Goal: Task Accomplishment & Management: Complete application form

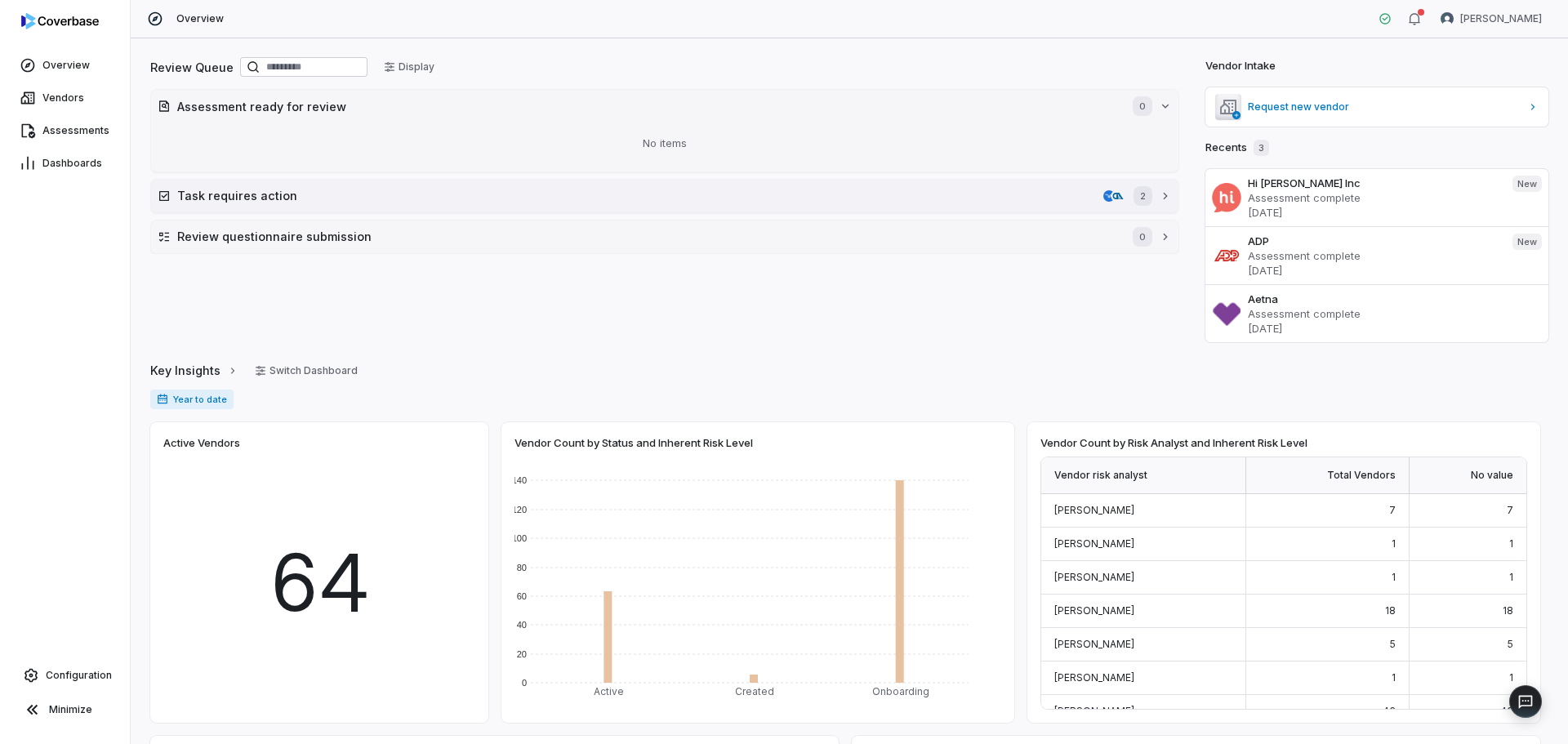
click at [352, 196] on h2 "Task requires action" at bounding box center [636, 195] width 919 height 17
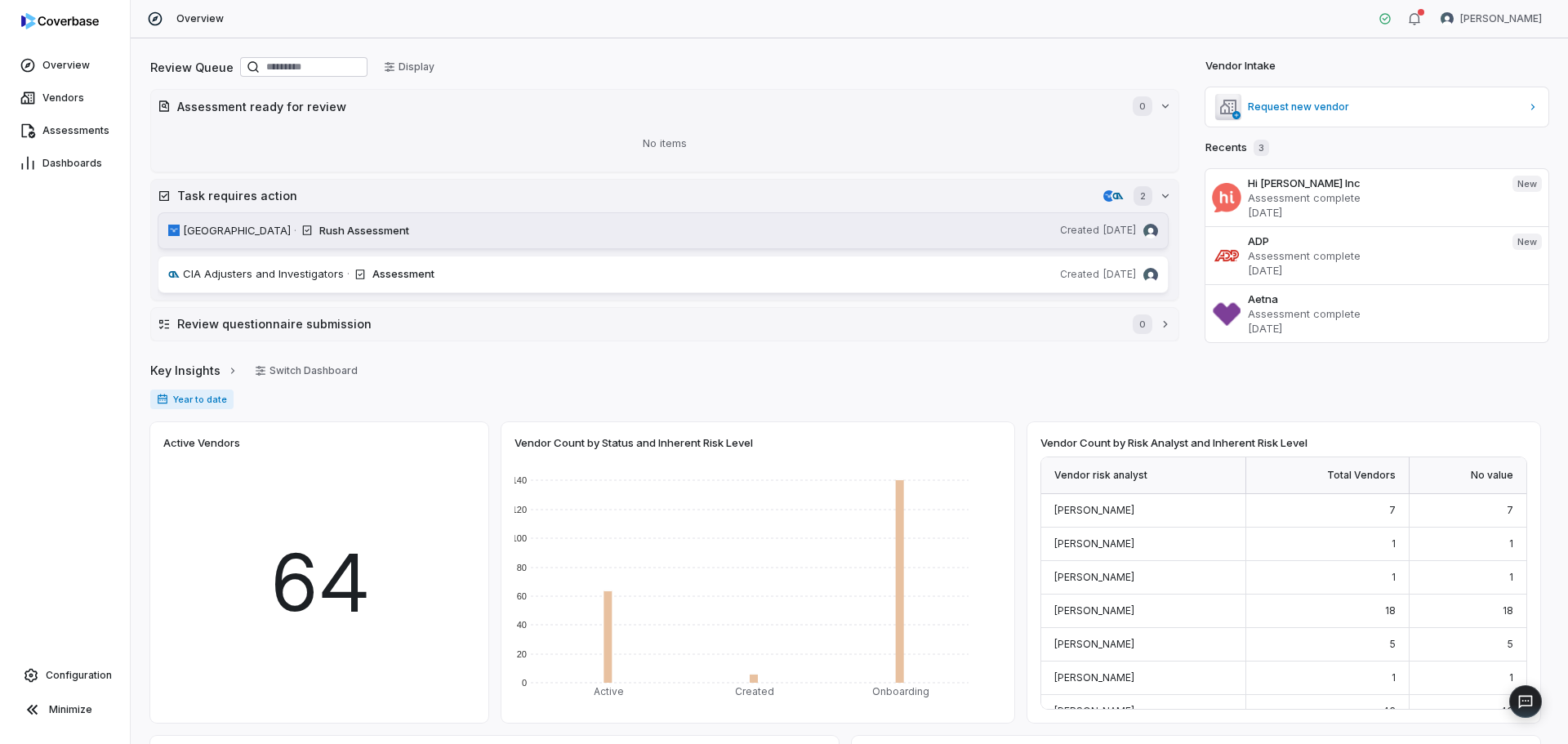
click at [436, 238] on div "Rush Assessment" at bounding box center [687, 231] width 734 height 16
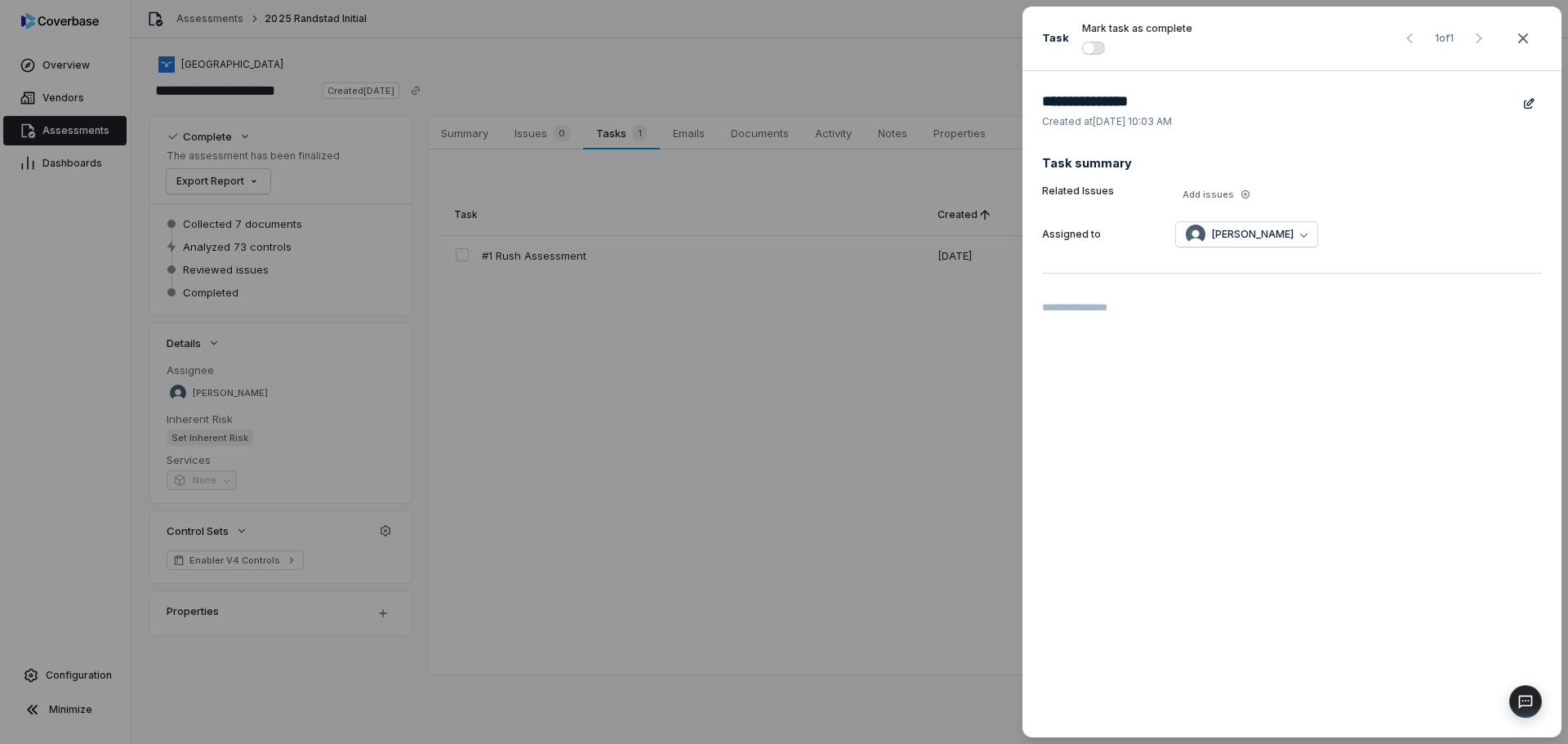
click at [1095, 44] on button "button" at bounding box center [1094, 48] width 23 height 13
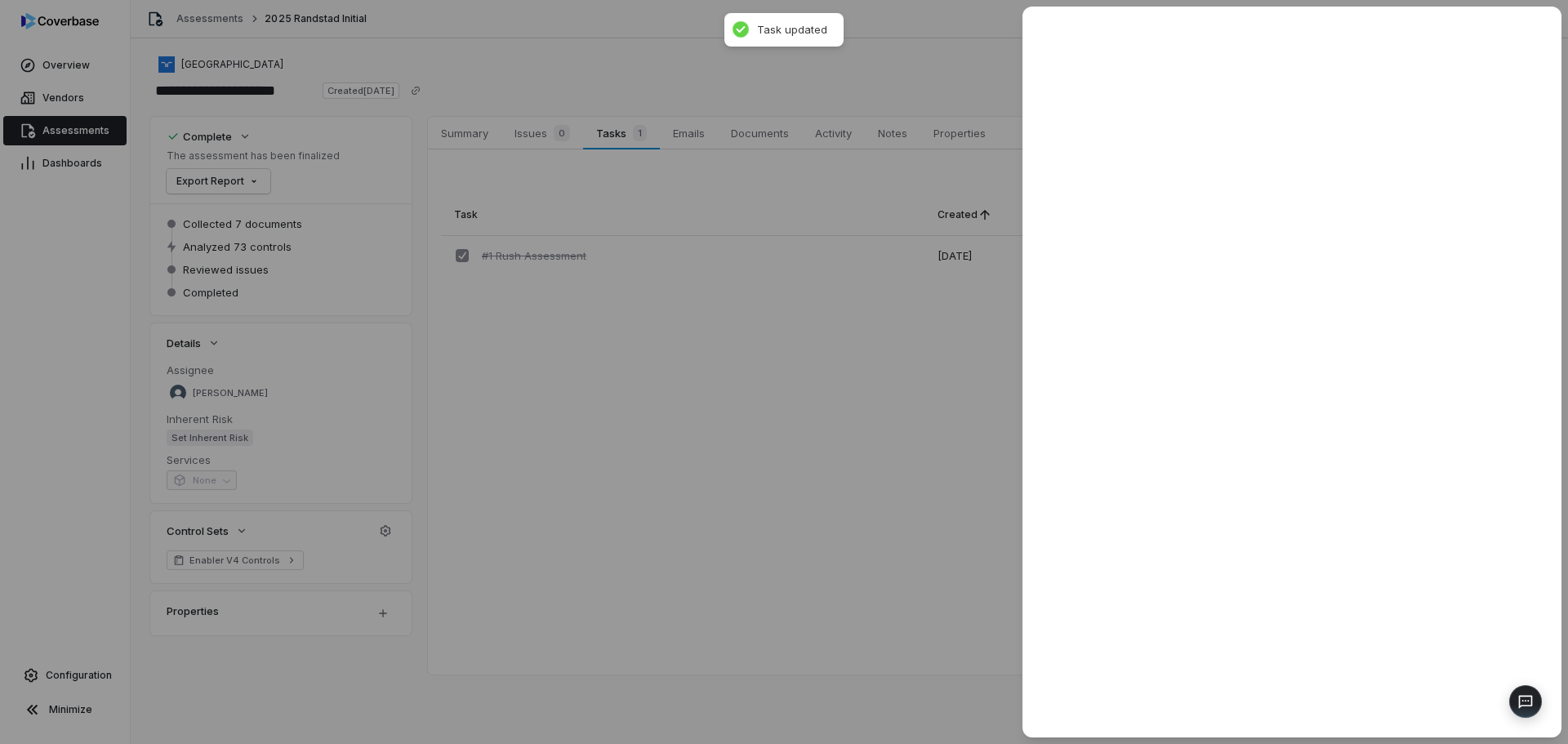
click at [596, 482] on div at bounding box center [784, 372] width 1568 height 744
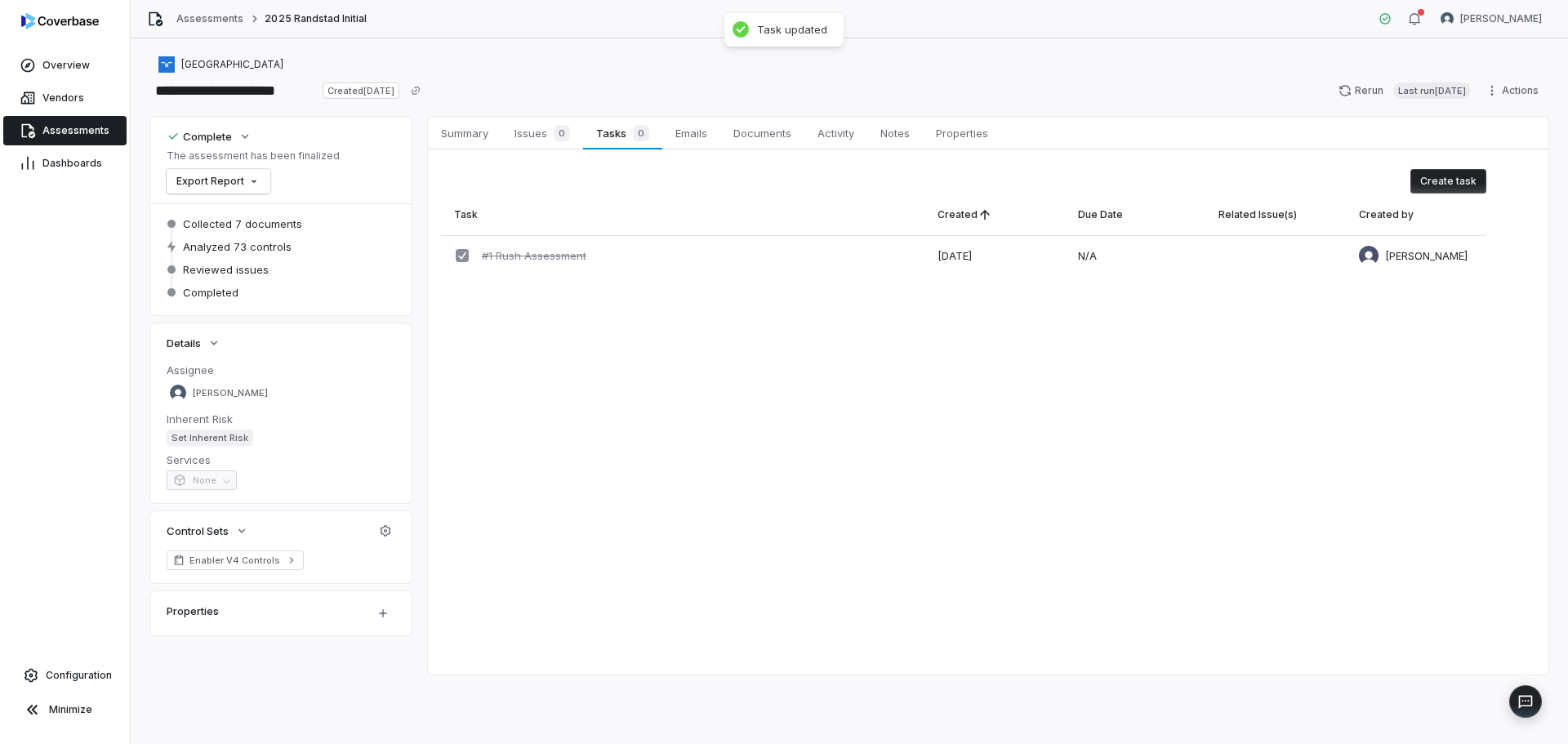
click at [97, 123] on link "Assessments" at bounding box center [65, 130] width 123 height 29
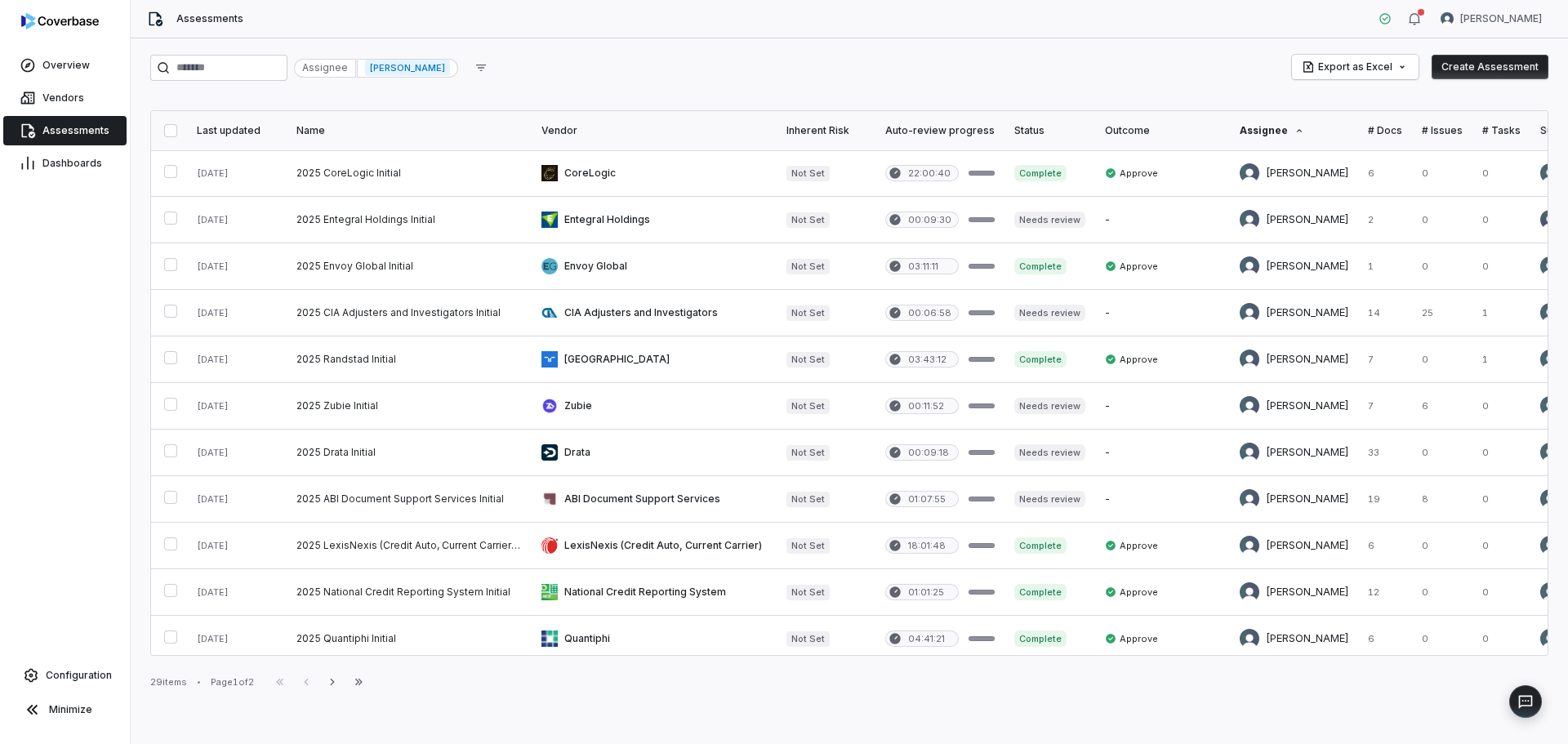
click at [458, 65] on div "Melanie Lorent" at bounding box center [407, 68] width 101 height 19
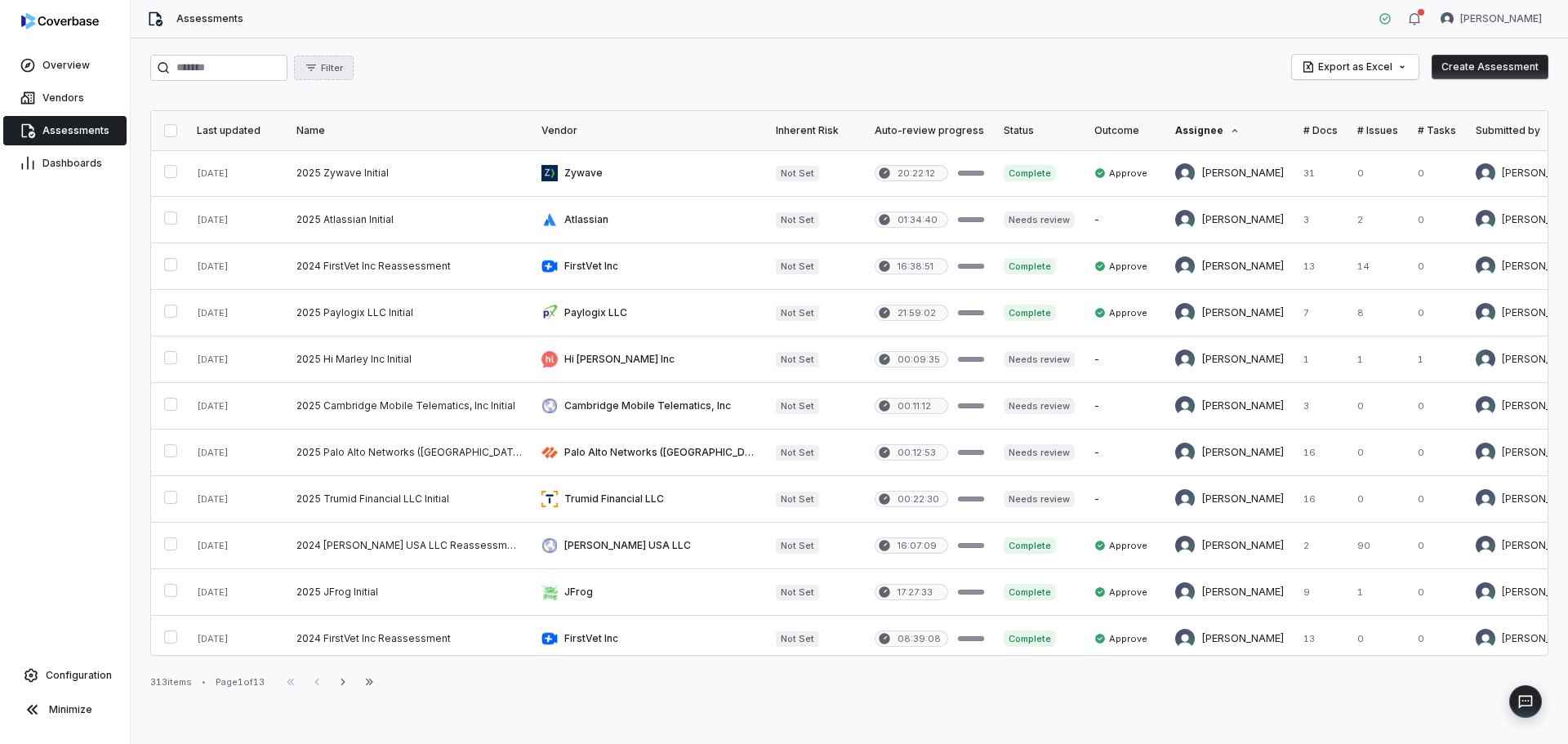
click at [343, 72] on span "Filter" at bounding box center [331, 67] width 22 height 12
click at [841, 83] on div "Filter Export as Excel Create Assessment Last updated Name Vendor Inherent Risk…" at bounding box center [849, 391] width 1437 height 706
click at [236, 127] on div "Last updated" at bounding box center [236, 131] width 80 height 13
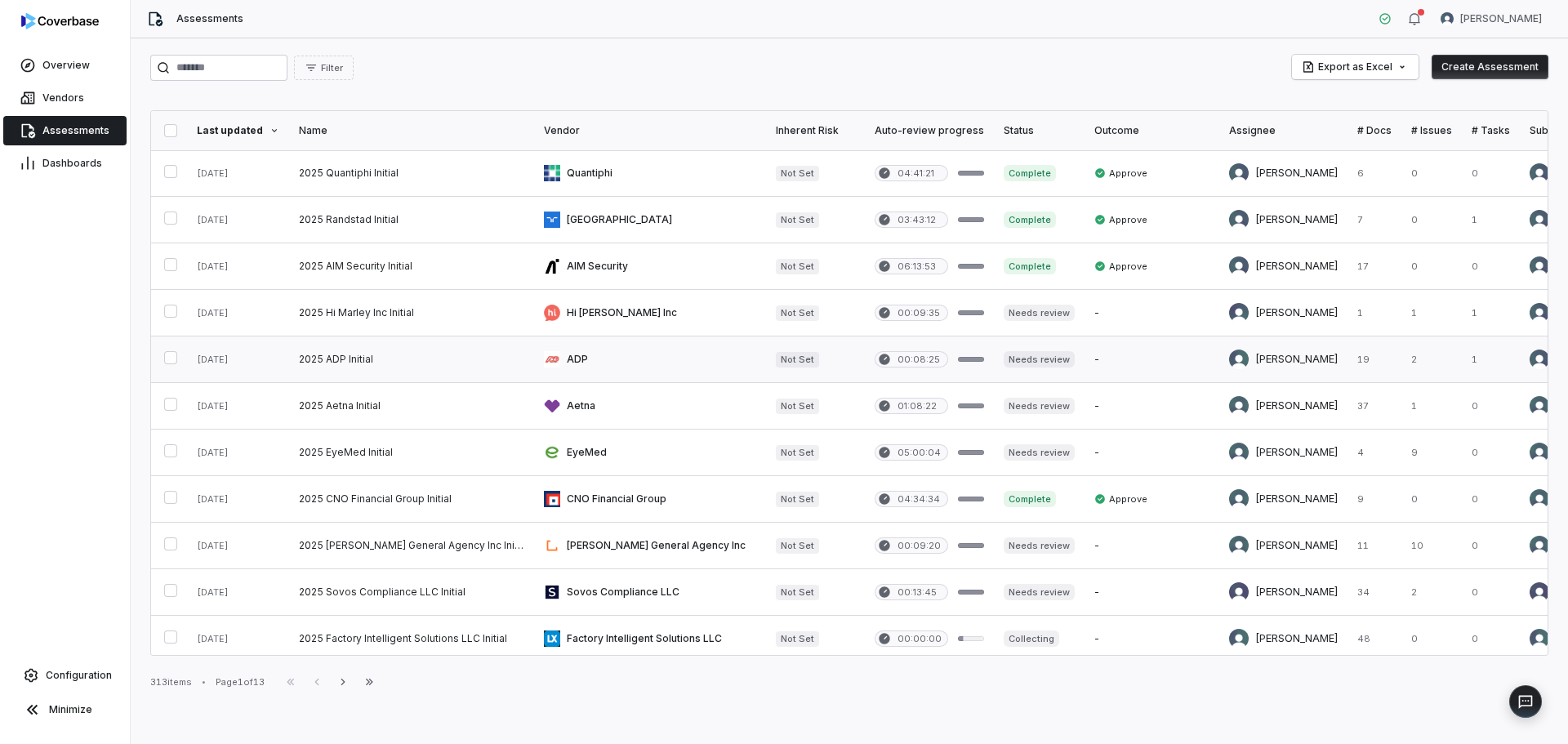
click at [373, 358] on link at bounding box center [412, 360] width 245 height 46
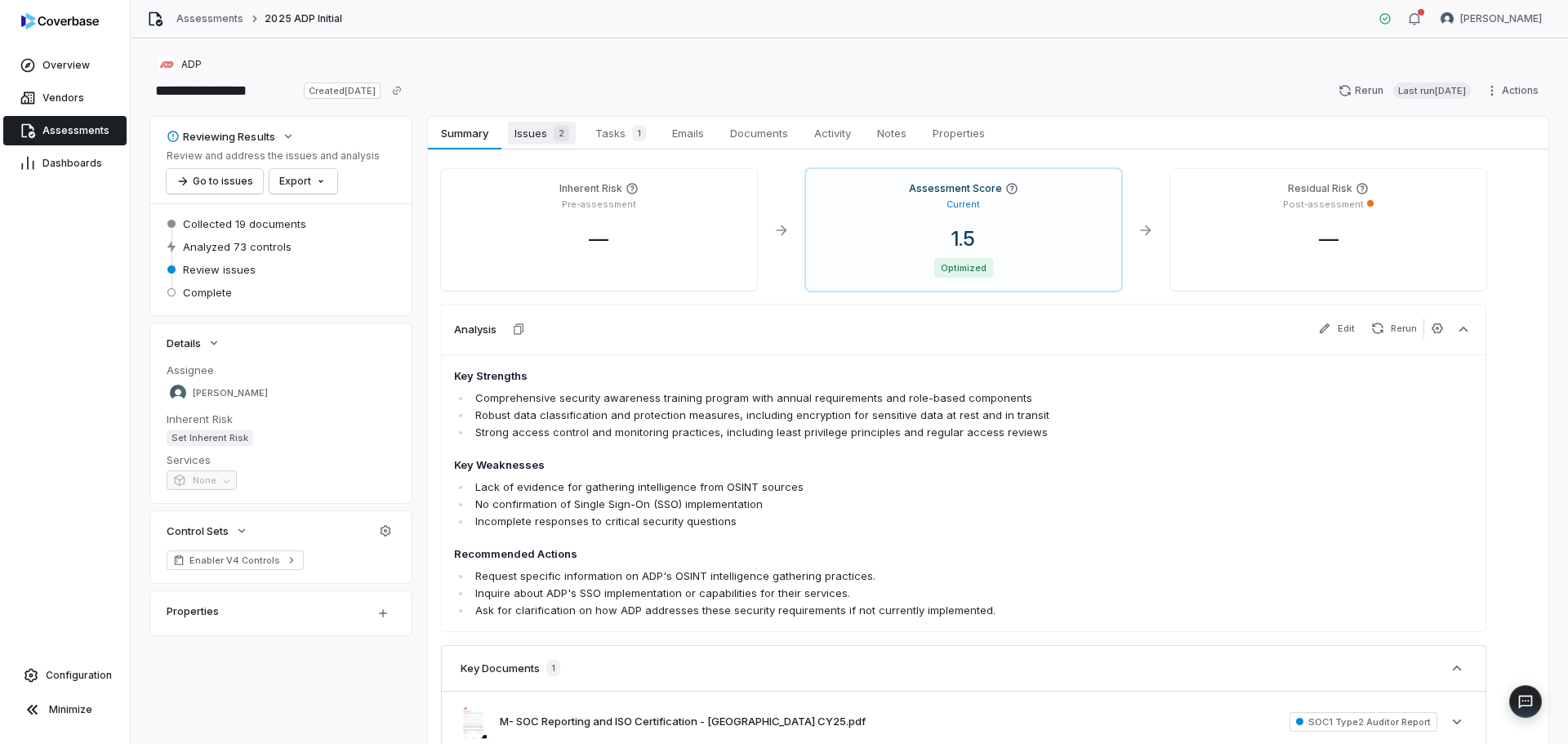
click at [543, 137] on span "Issues 2" at bounding box center [541, 133] width 67 height 23
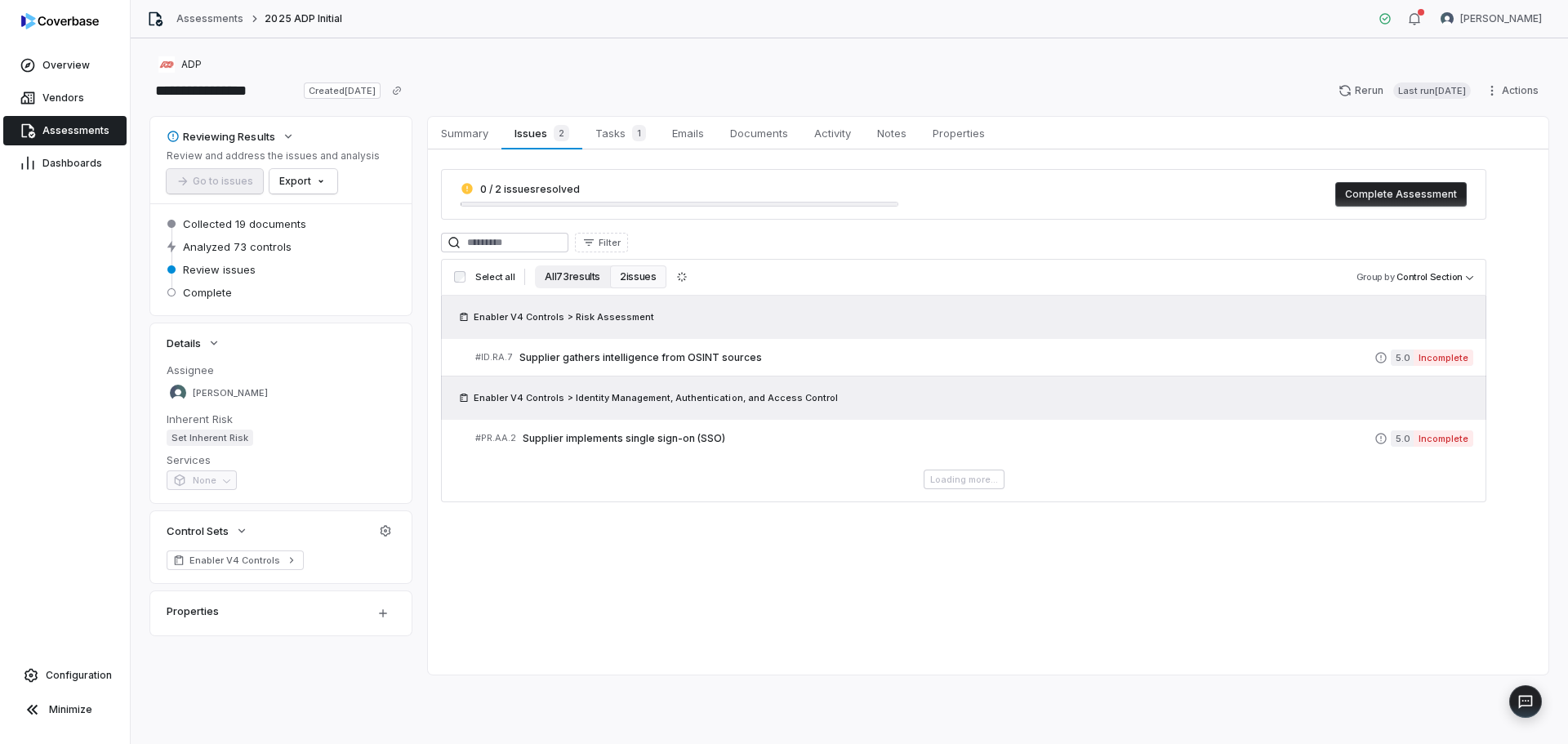
click at [572, 272] on button "All 73 results" at bounding box center [572, 277] width 75 height 23
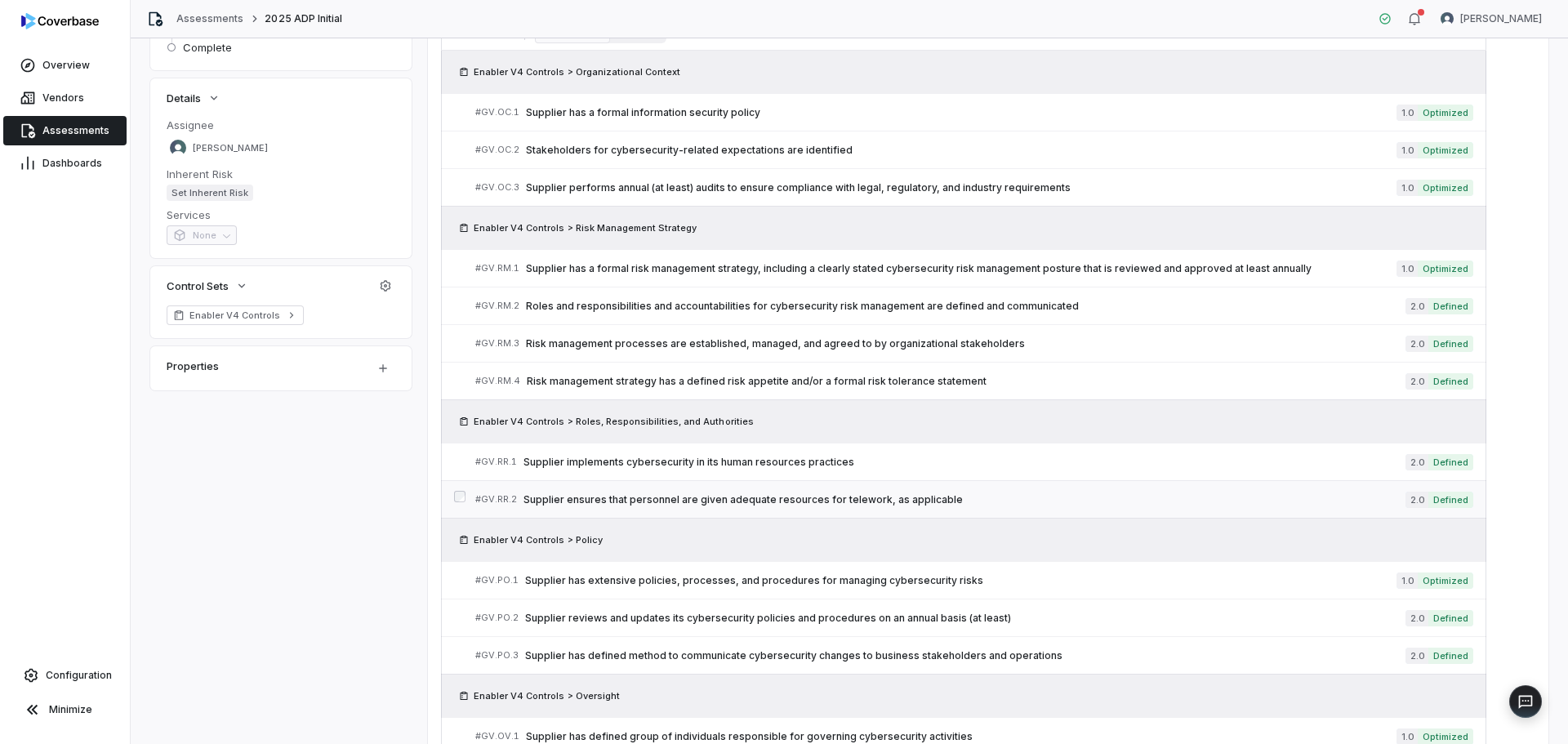
scroll to position [326, 0]
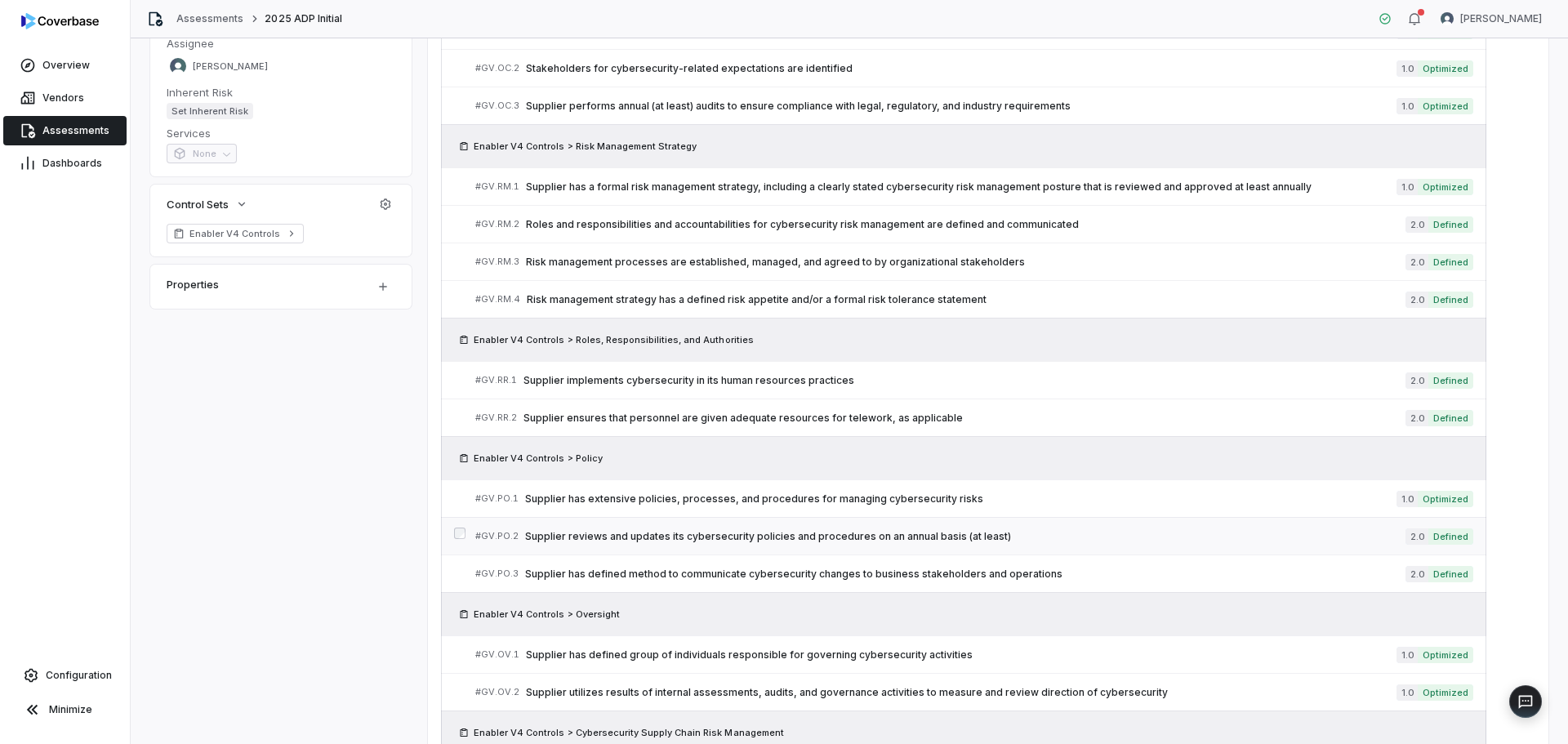
click at [776, 526] on link "# GV.PO.2 Supplier reviews and updates its cybersecurity policies and procedure…" at bounding box center [974, 536] width 998 height 37
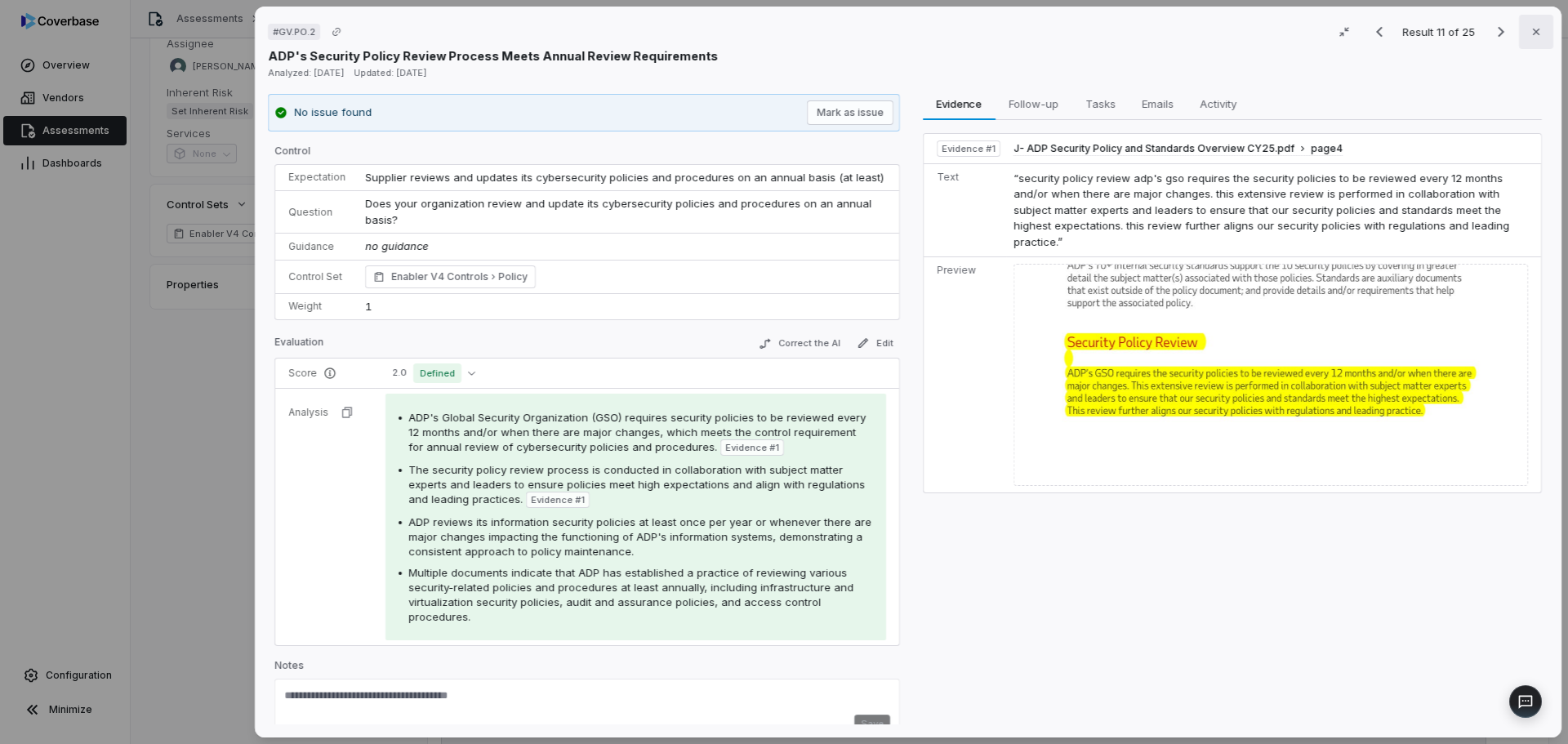
click at [1519, 26] on button "Close" at bounding box center [1536, 31] width 34 height 34
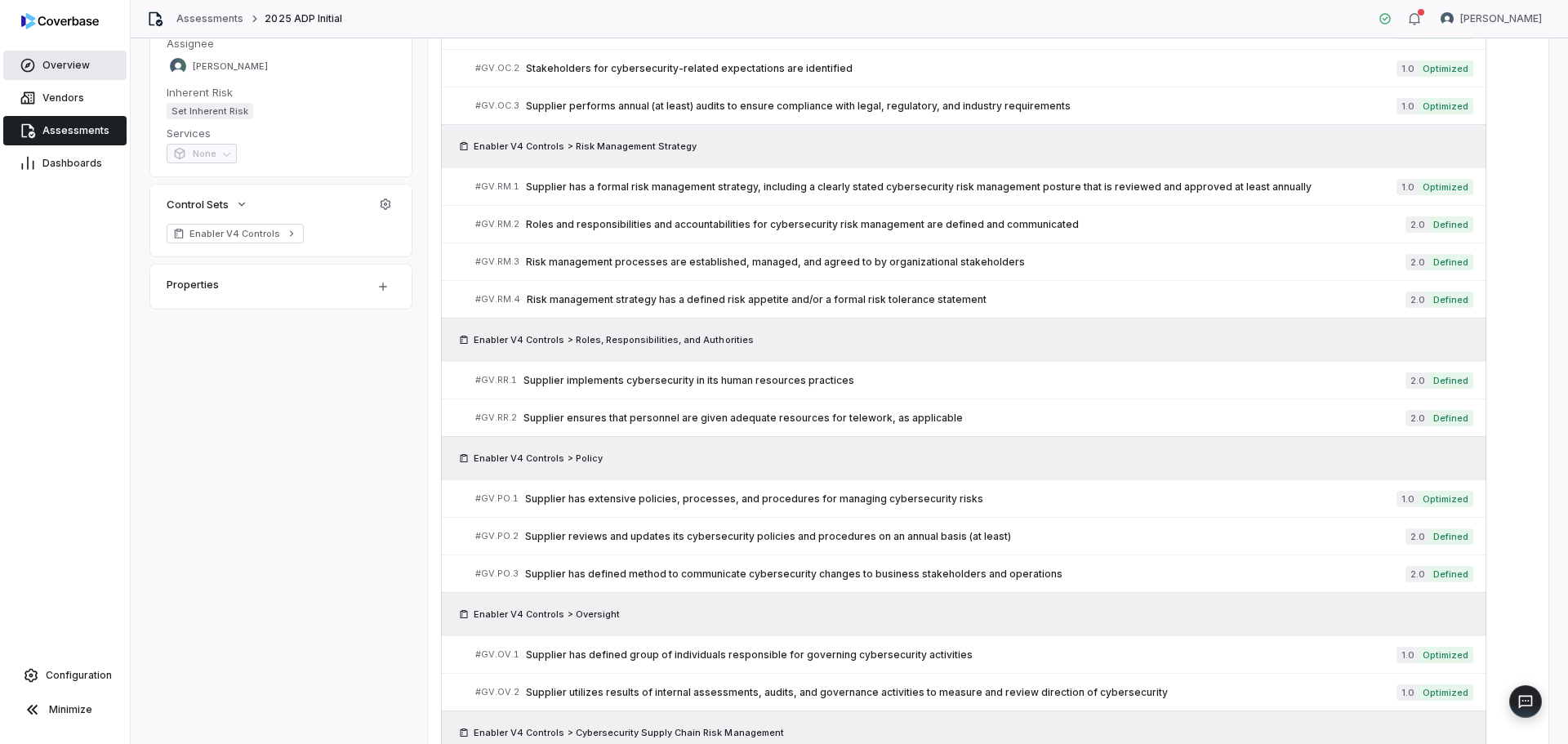
click at [97, 65] on link "Overview" at bounding box center [65, 65] width 123 height 29
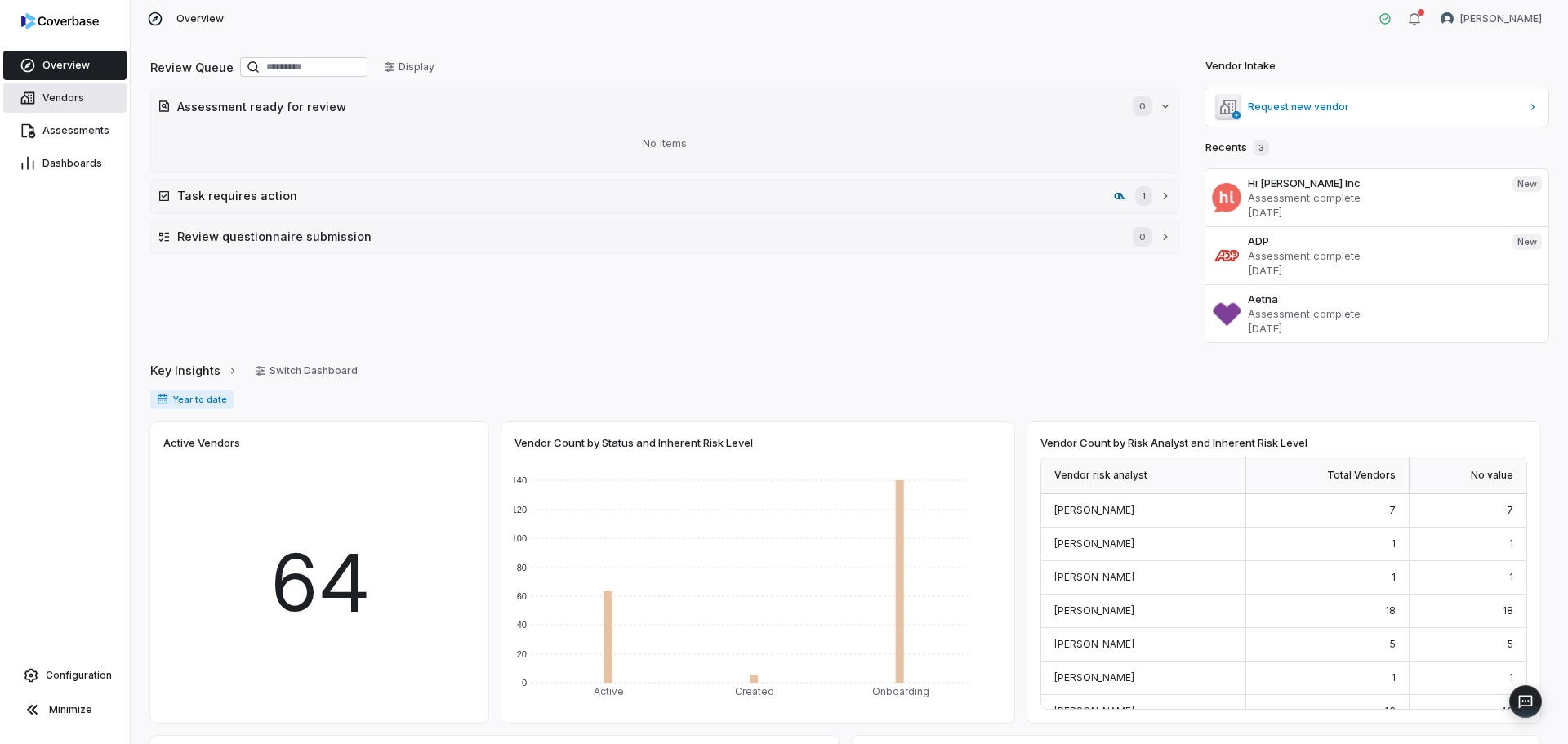
drag, startPoint x: 59, startPoint y: 93, endPoint x: 70, endPoint y: 96, distance: 11.4
click at [59, 93] on span "Vendors" at bounding box center [64, 98] width 42 height 13
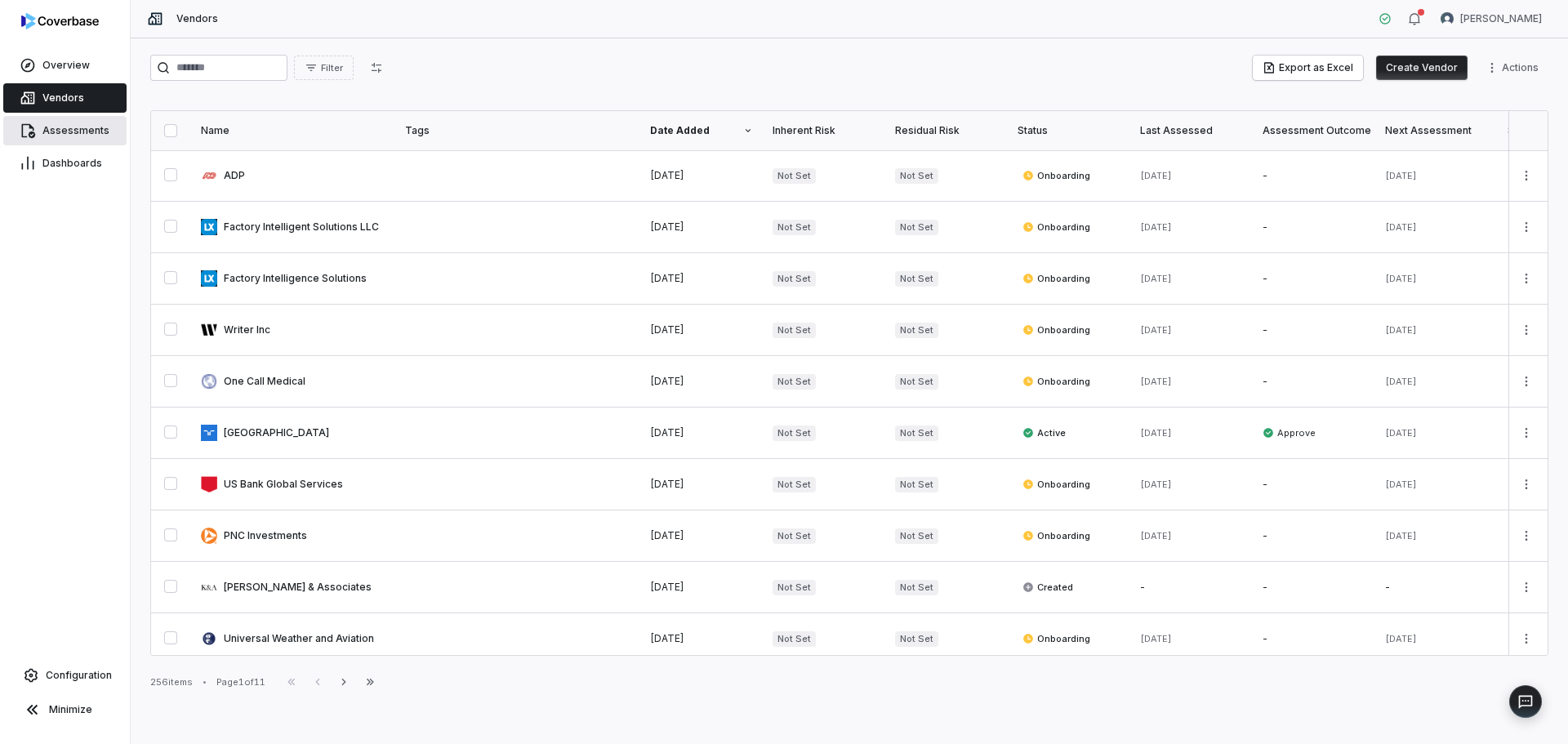
click at [68, 127] on span "Assessments" at bounding box center [76, 131] width 67 height 13
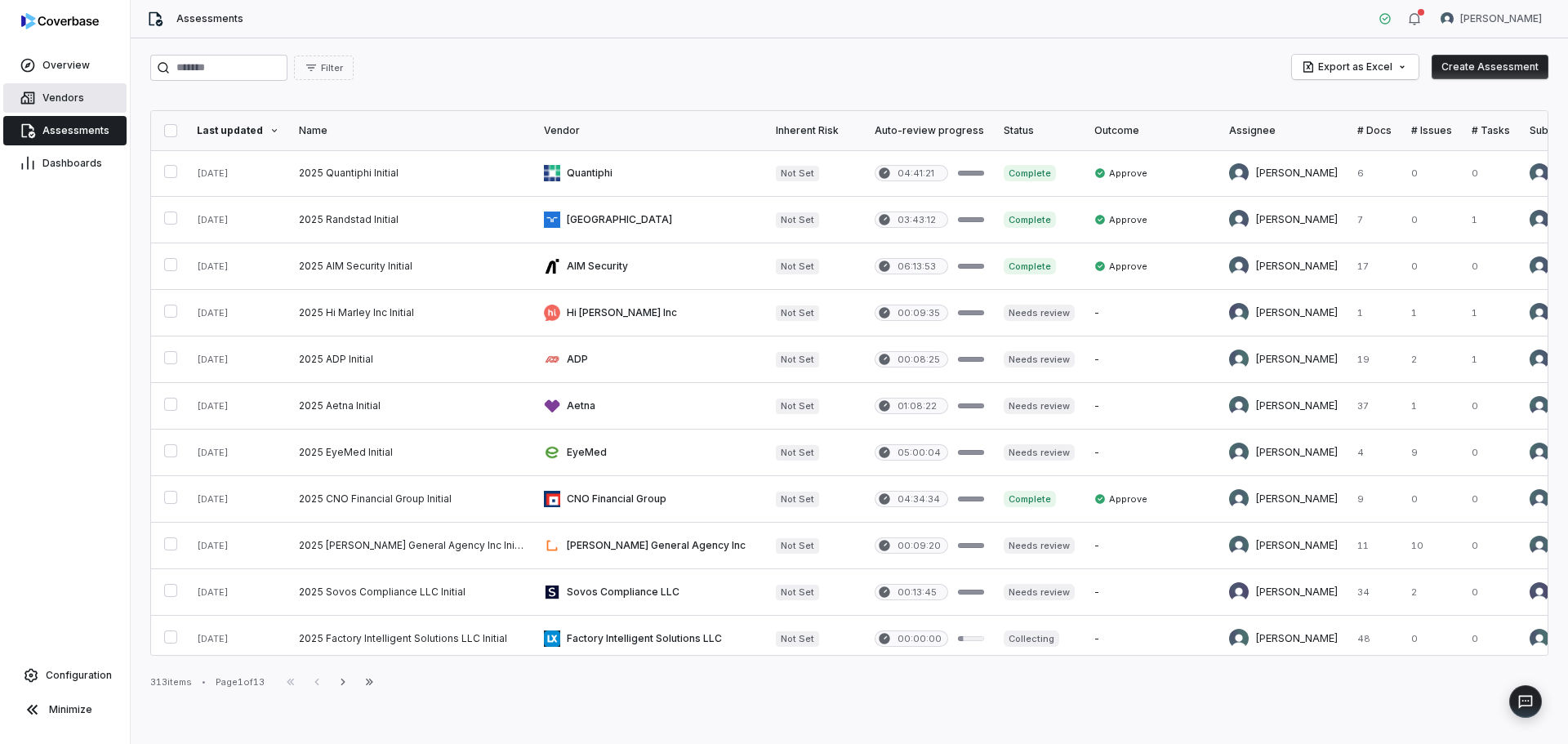
click at [85, 110] on link "Vendors" at bounding box center [65, 98] width 123 height 29
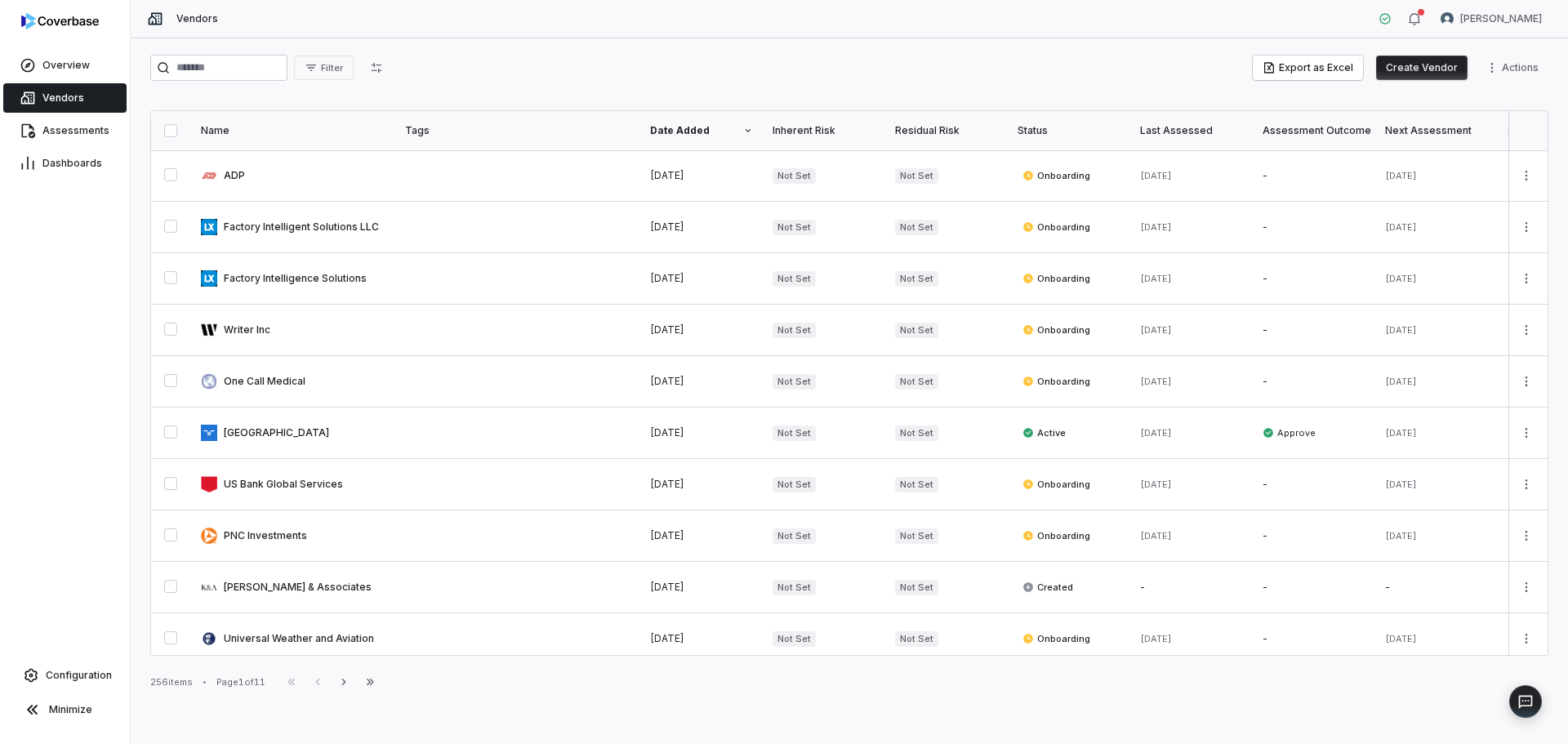
click at [1429, 69] on button "Create Vendor" at bounding box center [1422, 68] width 91 height 25
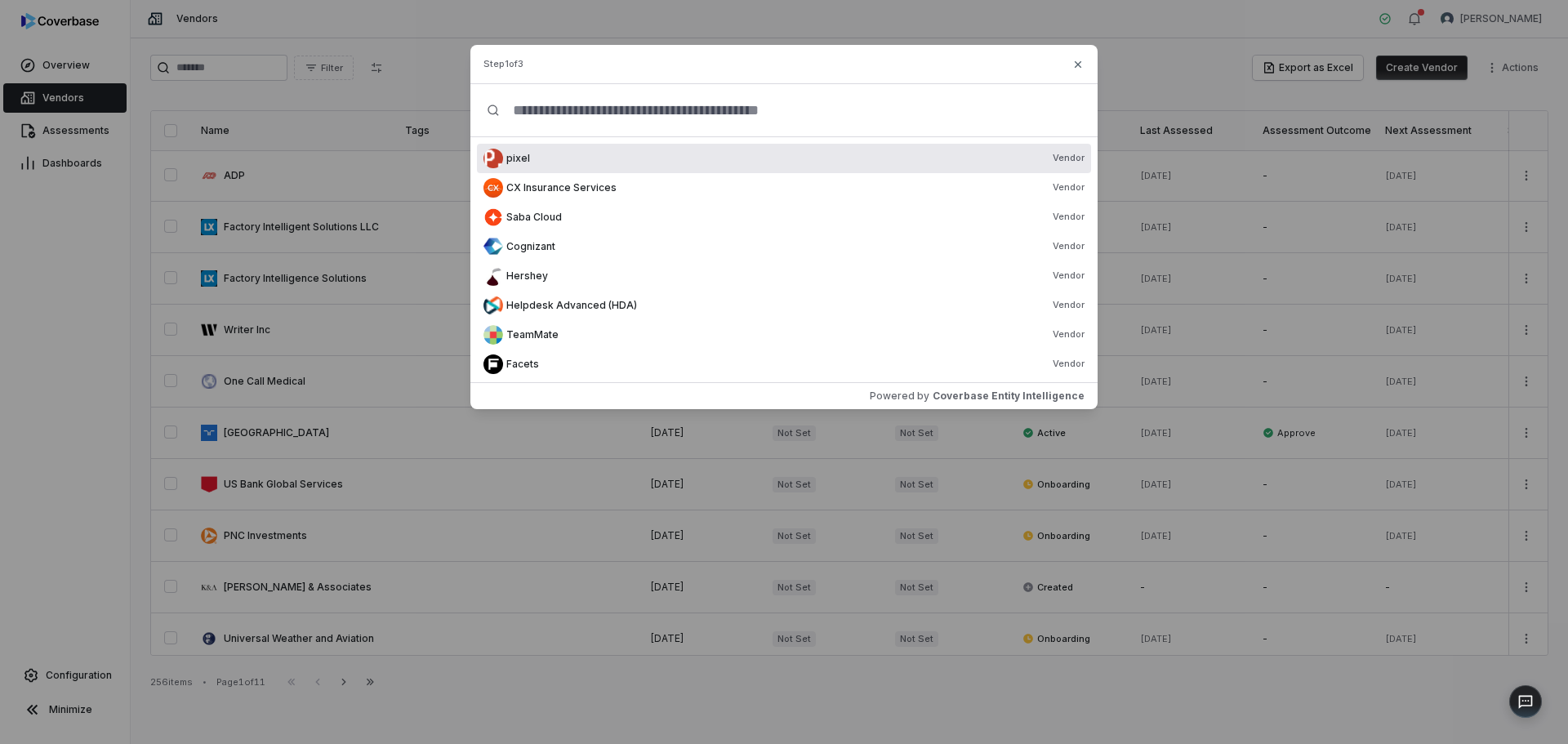
click at [618, 100] on input "text" at bounding box center [790, 110] width 581 height 52
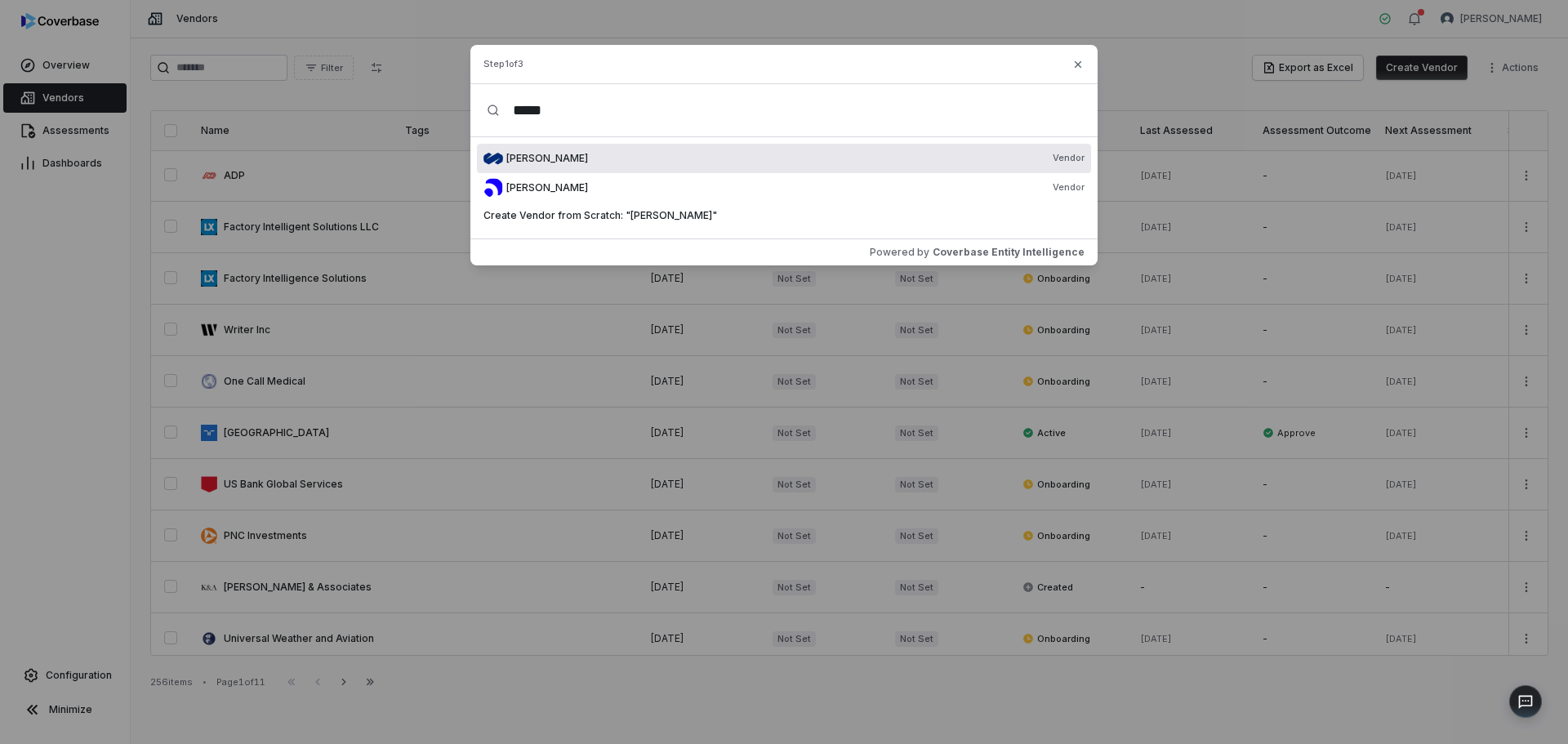
type input "*****"
click at [568, 161] on div "Marsh Vendor" at bounding box center [795, 158] width 578 height 13
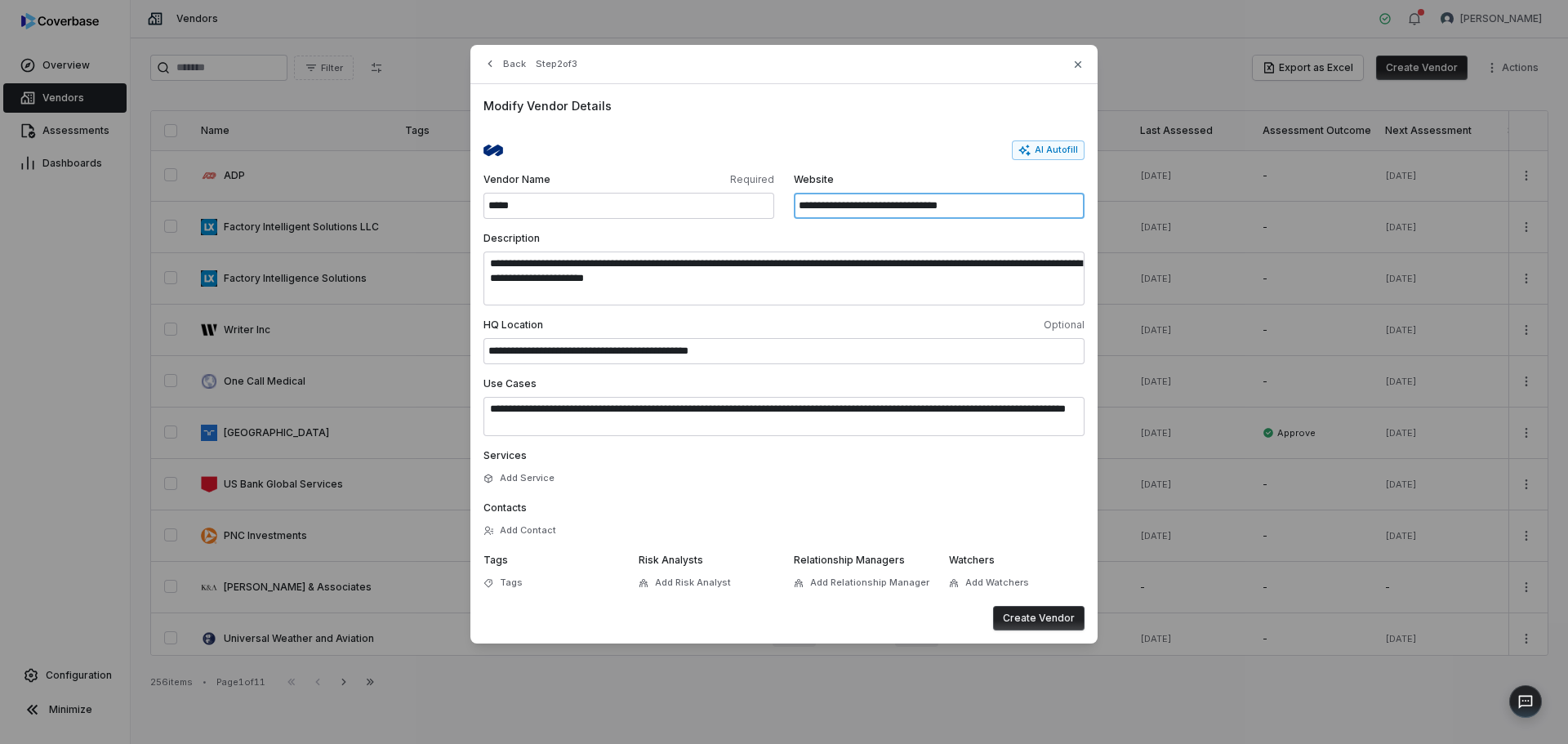
drag, startPoint x: 1013, startPoint y: 202, endPoint x: 758, endPoint y: 202, distance: 255.0
click at [758, 202] on div "**********" at bounding box center [784, 196] width 601 height 46
click at [1046, 149] on button "AI Autofill" at bounding box center [1048, 150] width 73 height 20
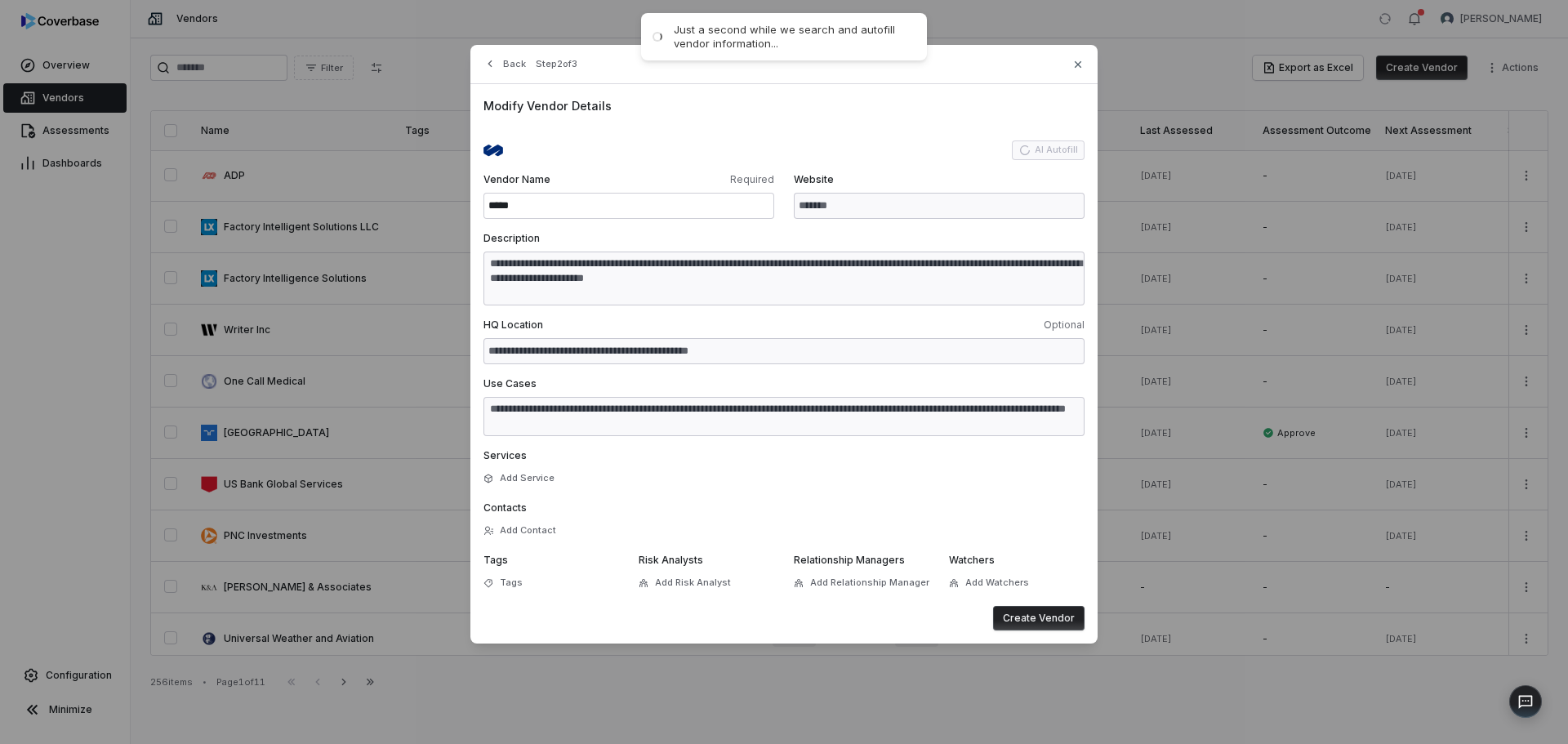
type input "**********"
type textarea "**********"
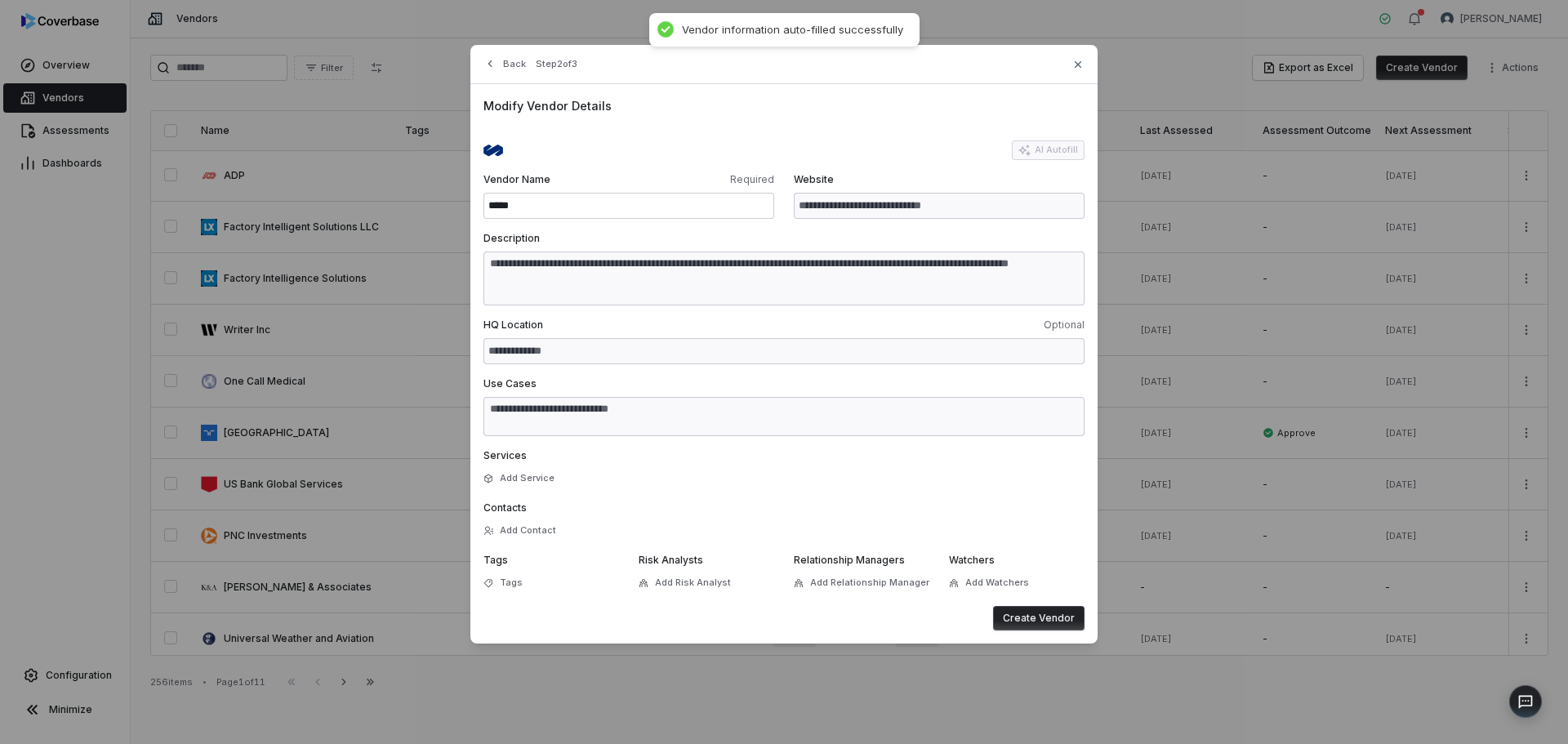
type textarea "**********"
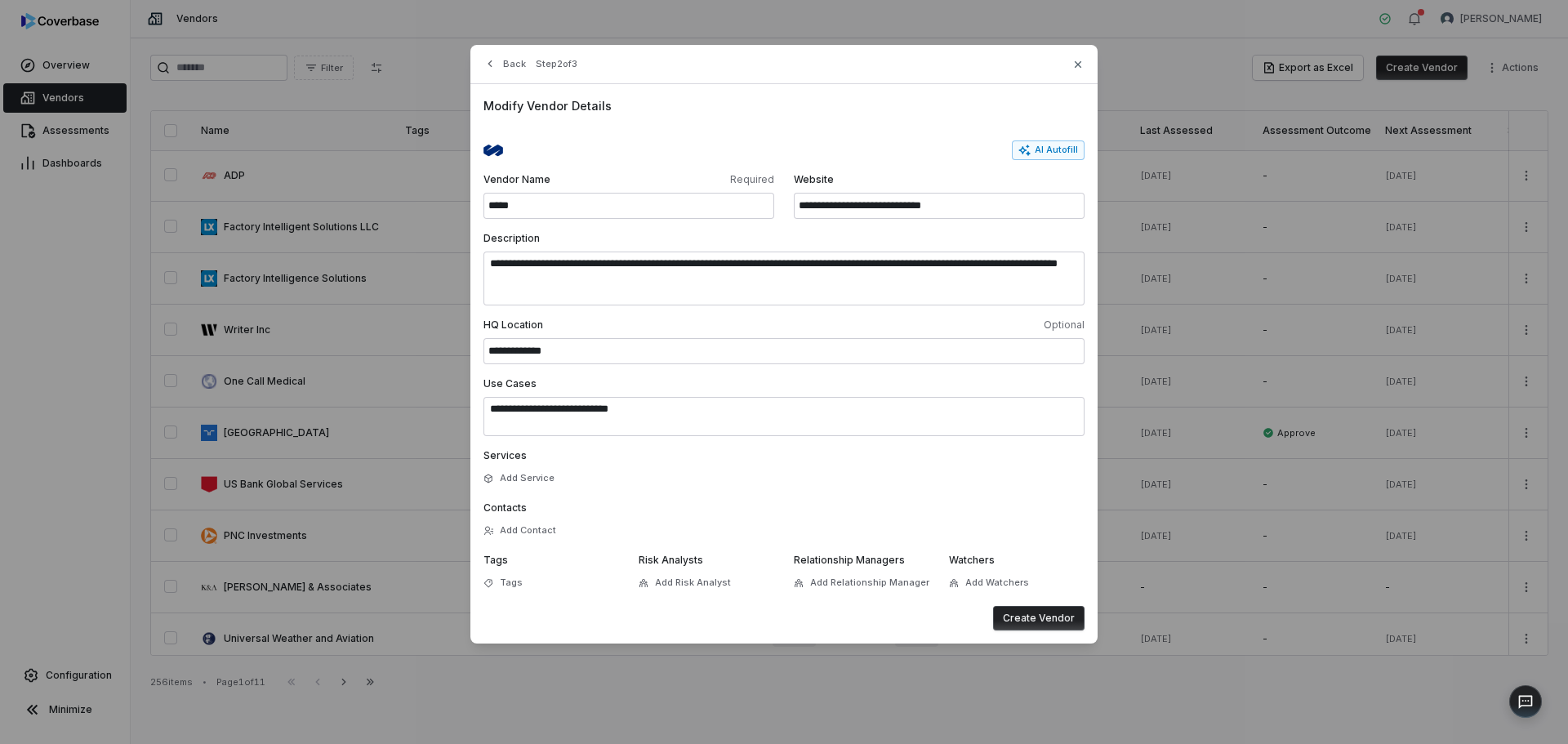
click at [1058, 619] on button "Create Vendor" at bounding box center [1039, 619] width 91 height 25
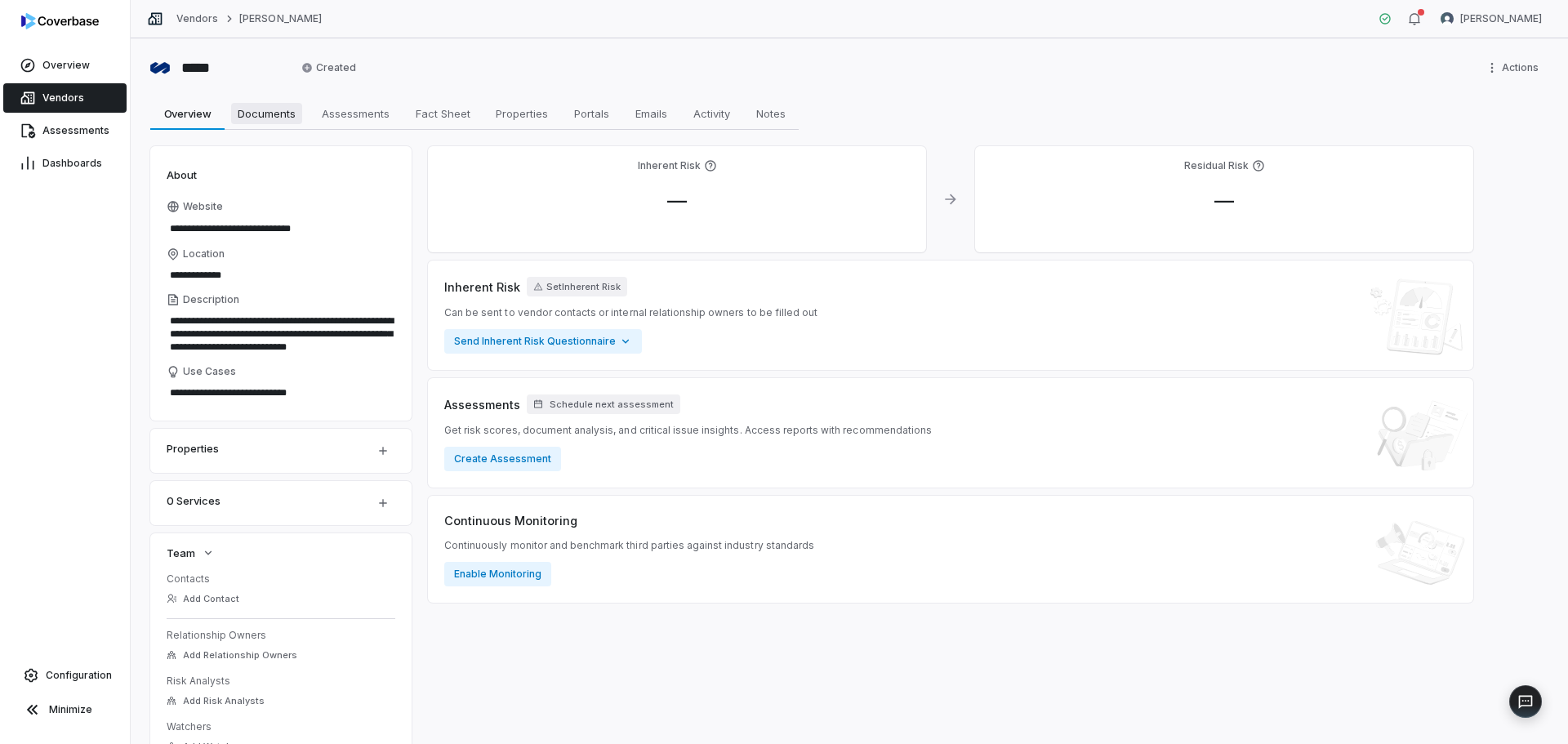
click at [282, 118] on span "Documents" at bounding box center [267, 113] width 71 height 21
type textarea "*"
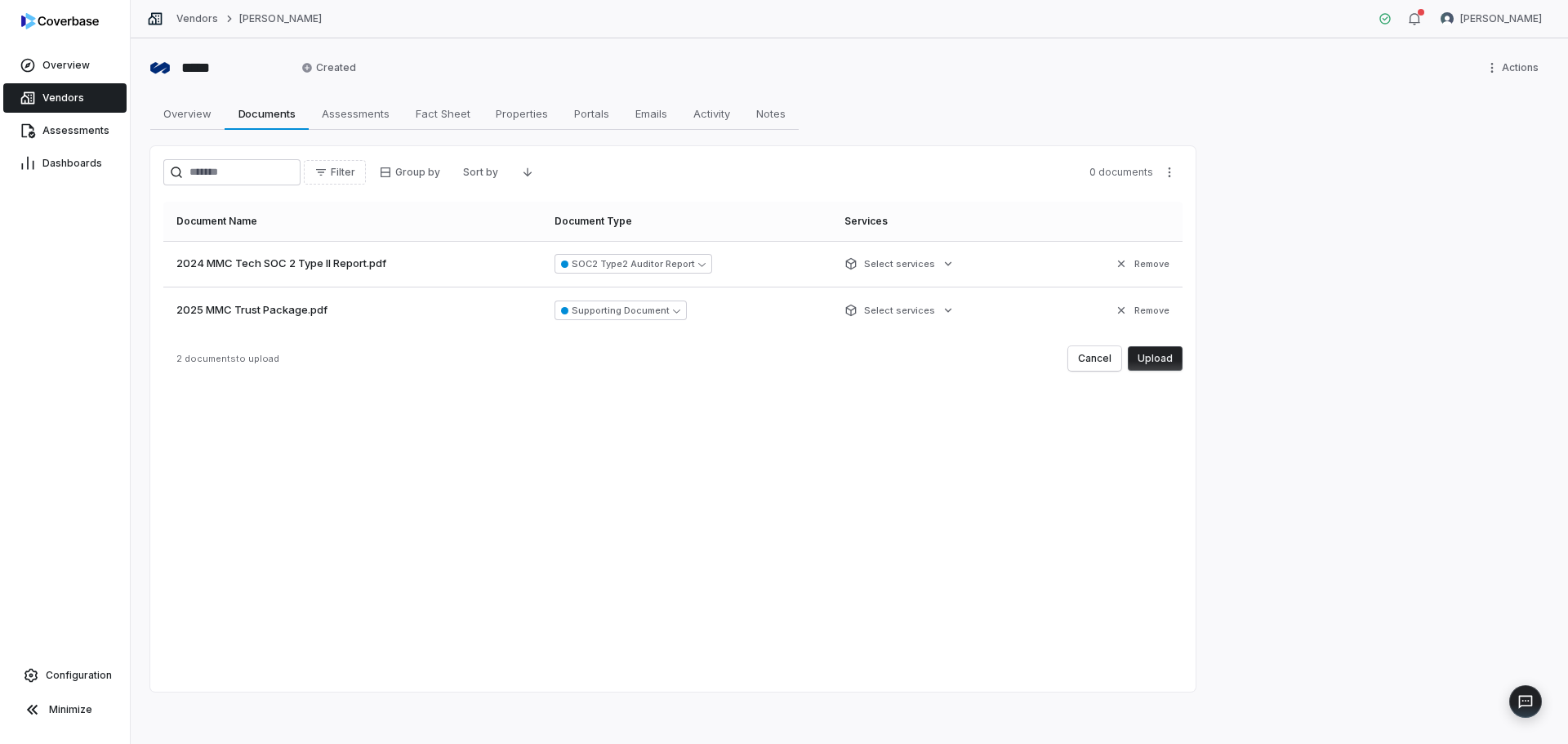
click at [1167, 361] on button "Upload" at bounding box center [1155, 359] width 55 height 25
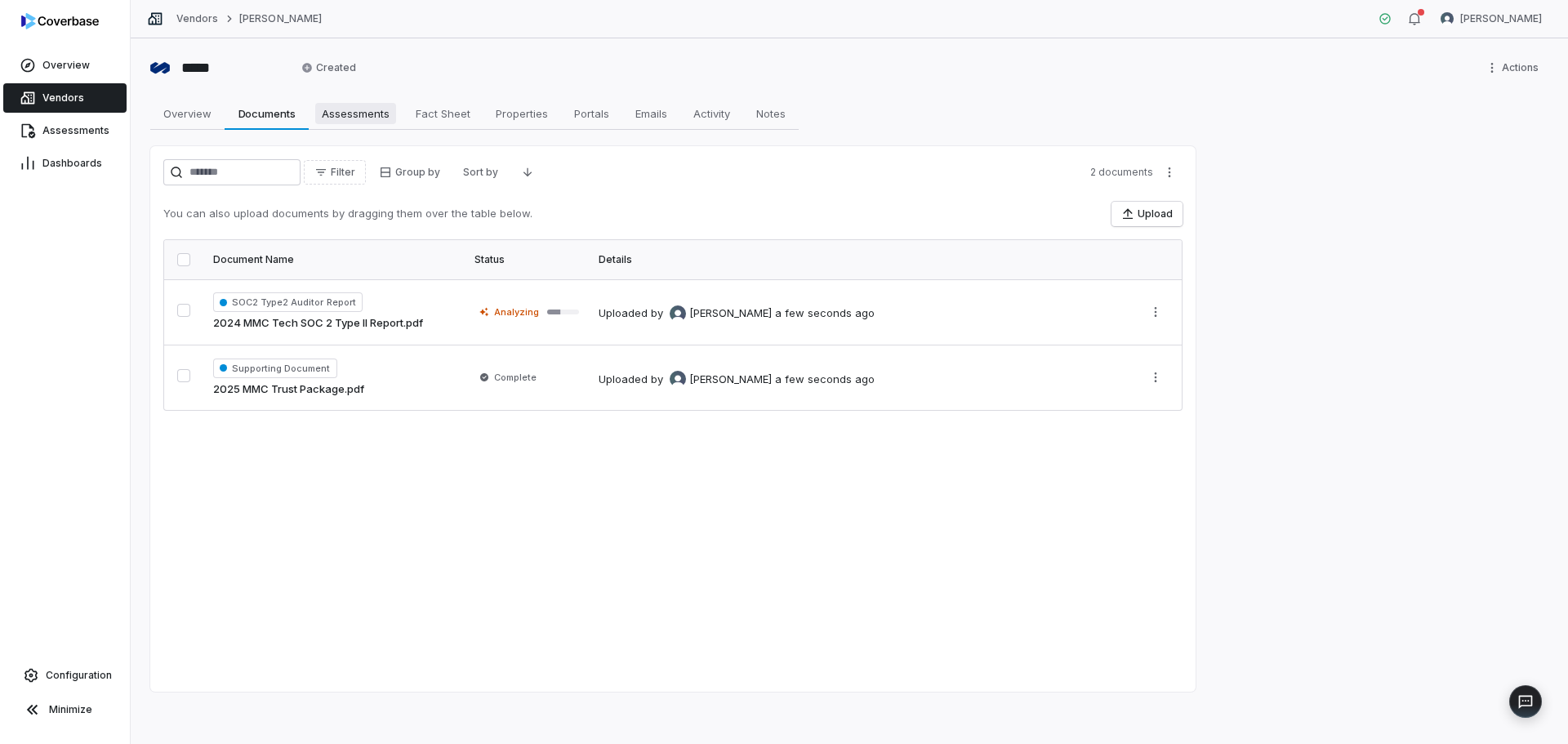
click at [373, 115] on span "Assessments" at bounding box center [355, 113] width 81 height 21
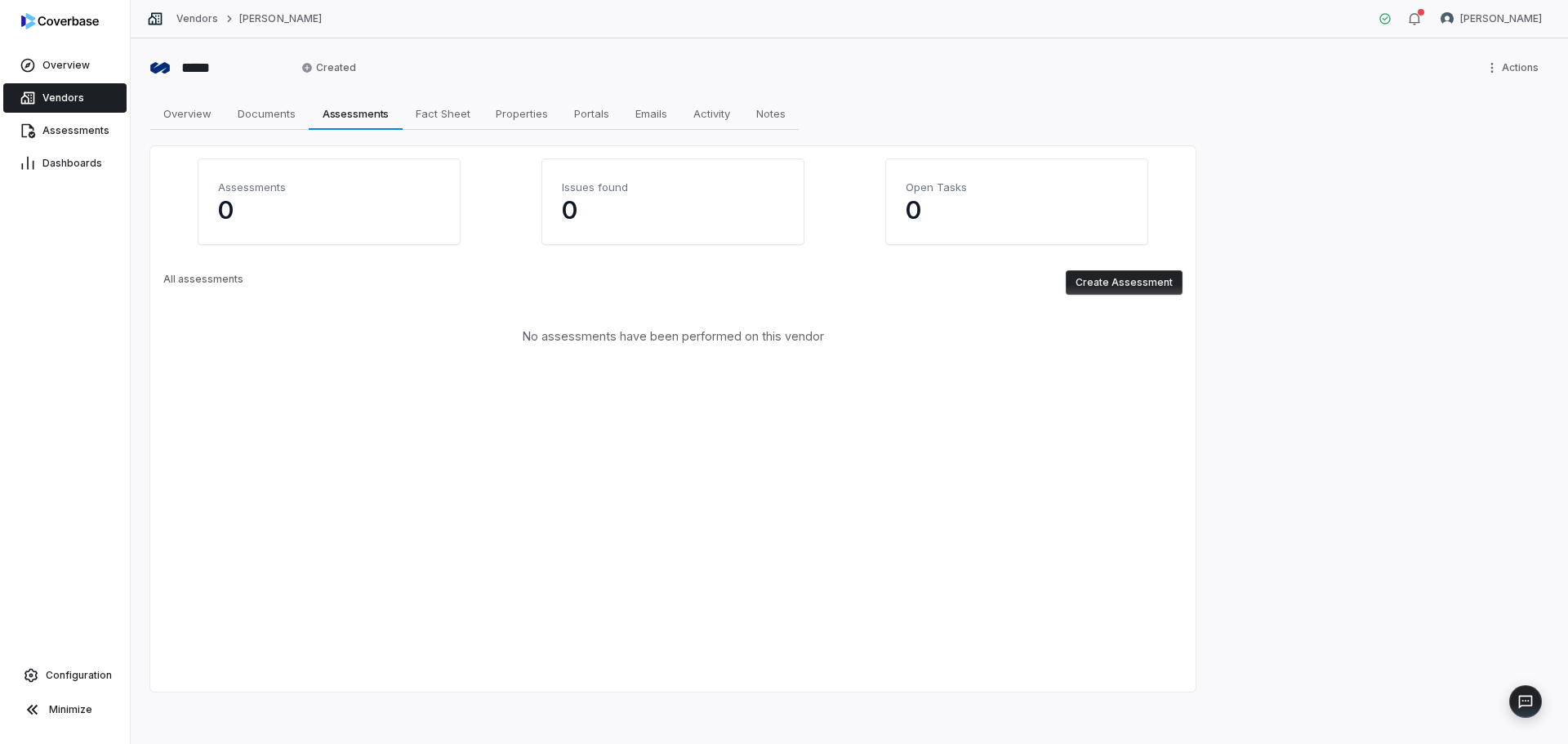
click at [1116, 288] on button "Create Assessment" at bounding box center [1123, 283] width 117 height 25
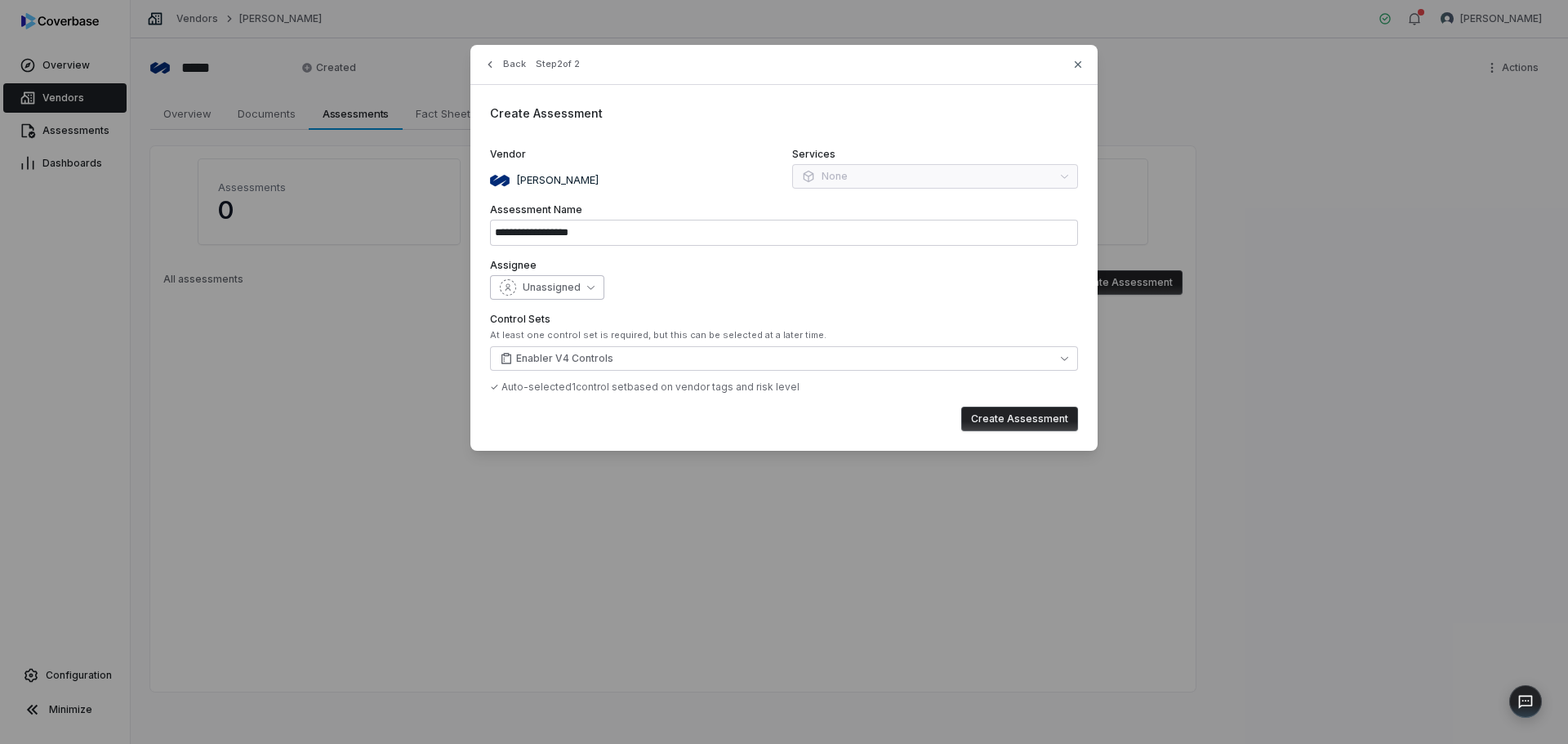
click at [563, 289] on span "Unassigned" at bounding box center [551, 288] width 58 height 13
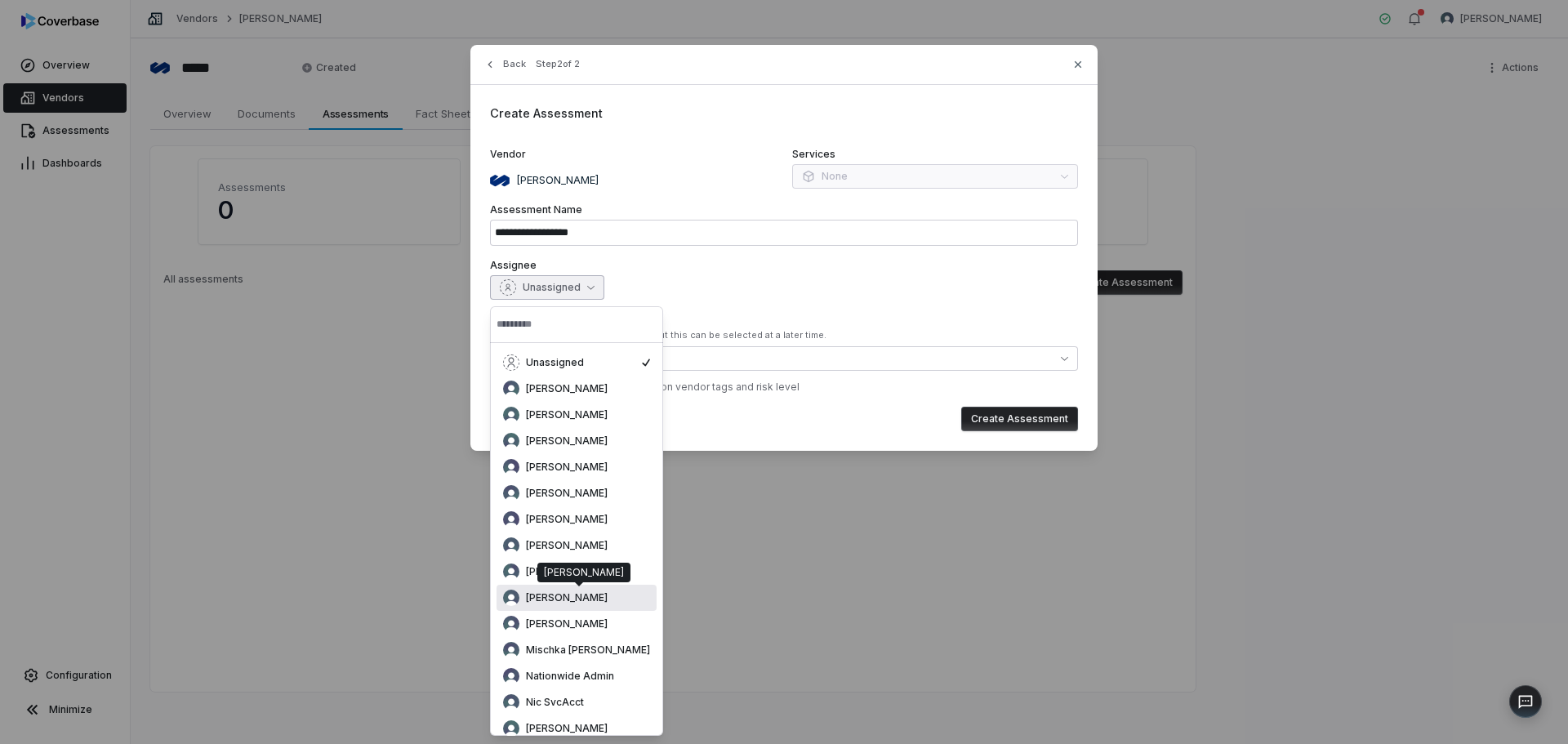
click at [545, 595] on span "Melanie Lorent" at bounding box center [566, 598] width 82 height 13
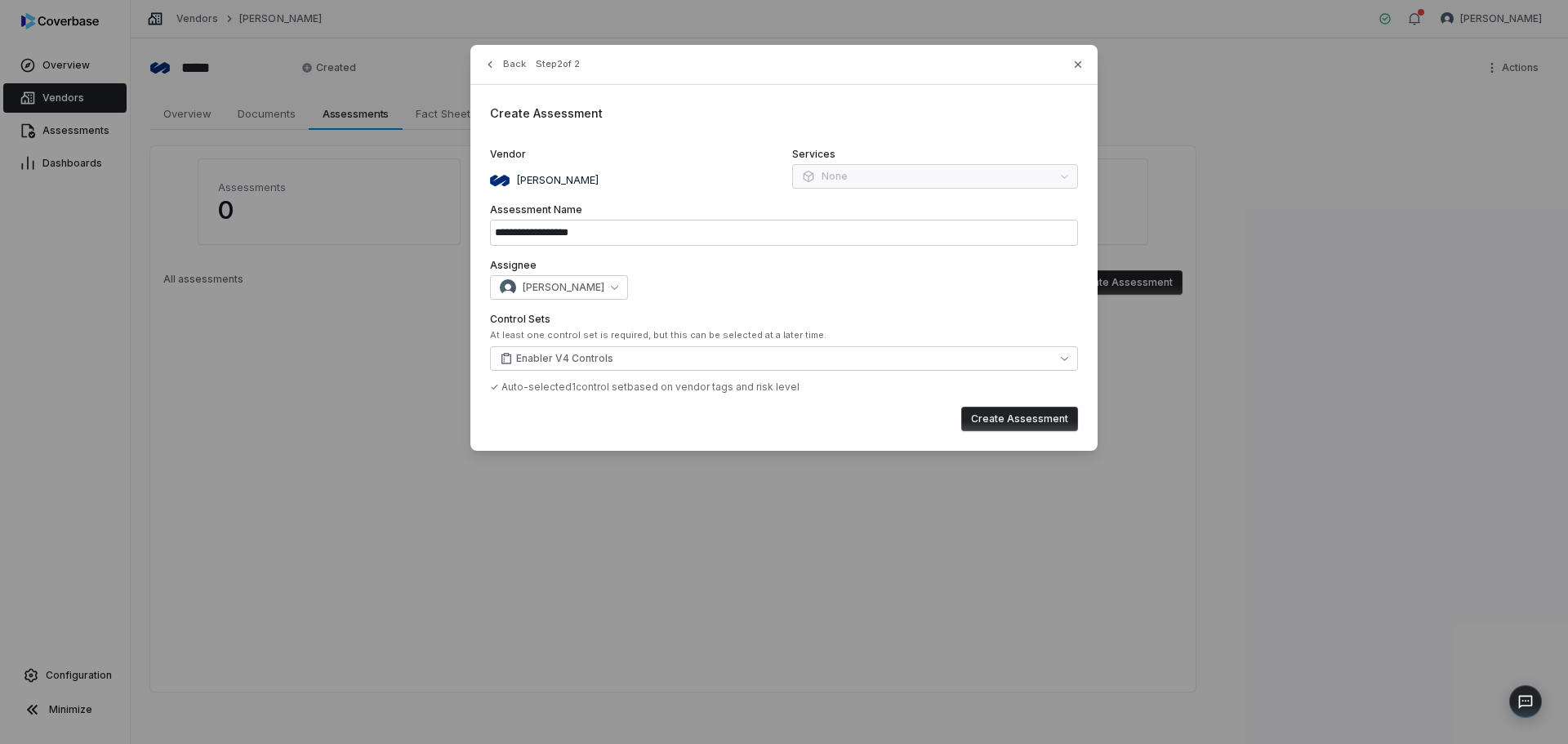
click at [1047, 416] on button "Create Assessment" at bounding box center [1019, 419] width 117 height 25
type input "**********"
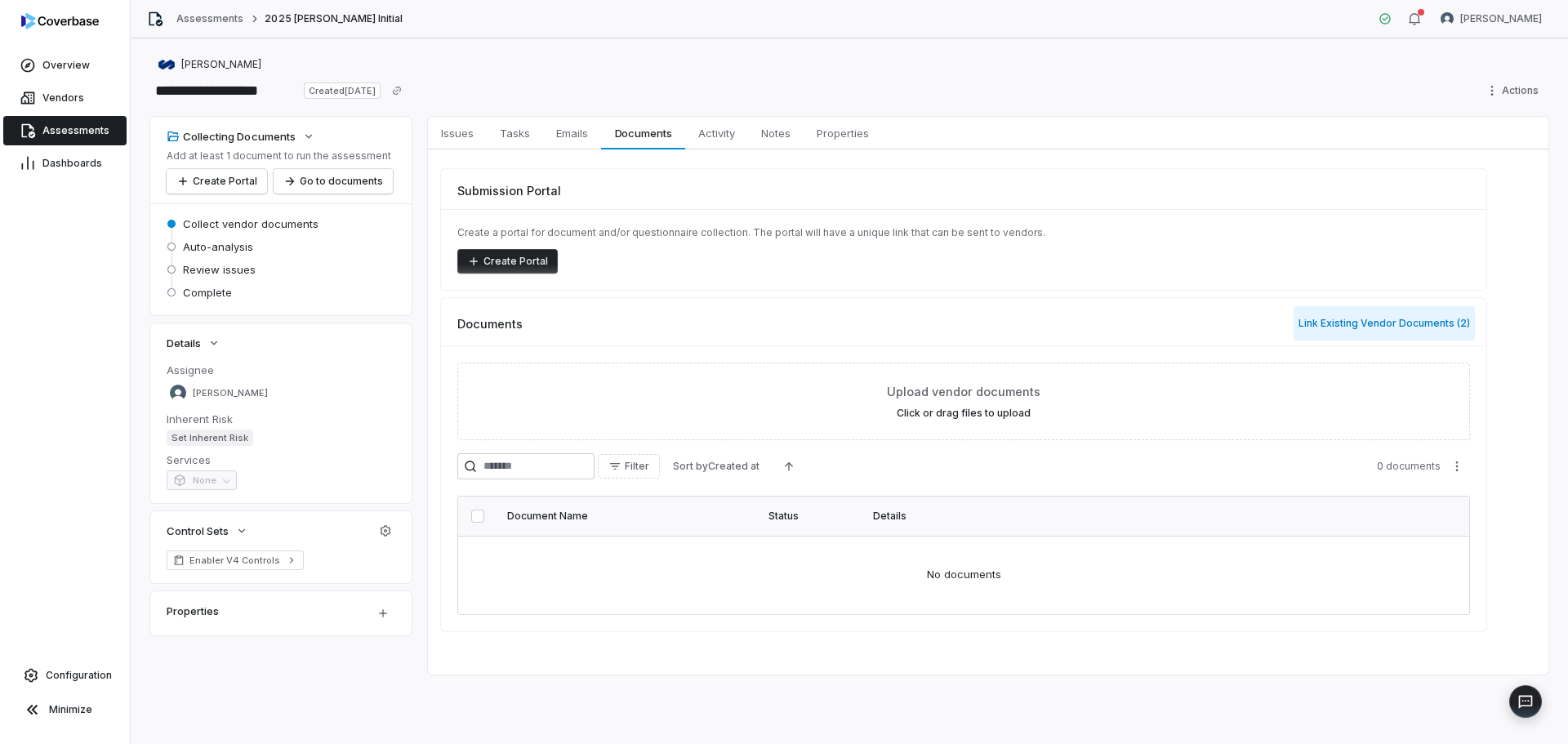
click at [1422, 324] on button "Link Existing Vendor Documents ( 2 )" at bounding box center [1384, 324] width 181 height 34
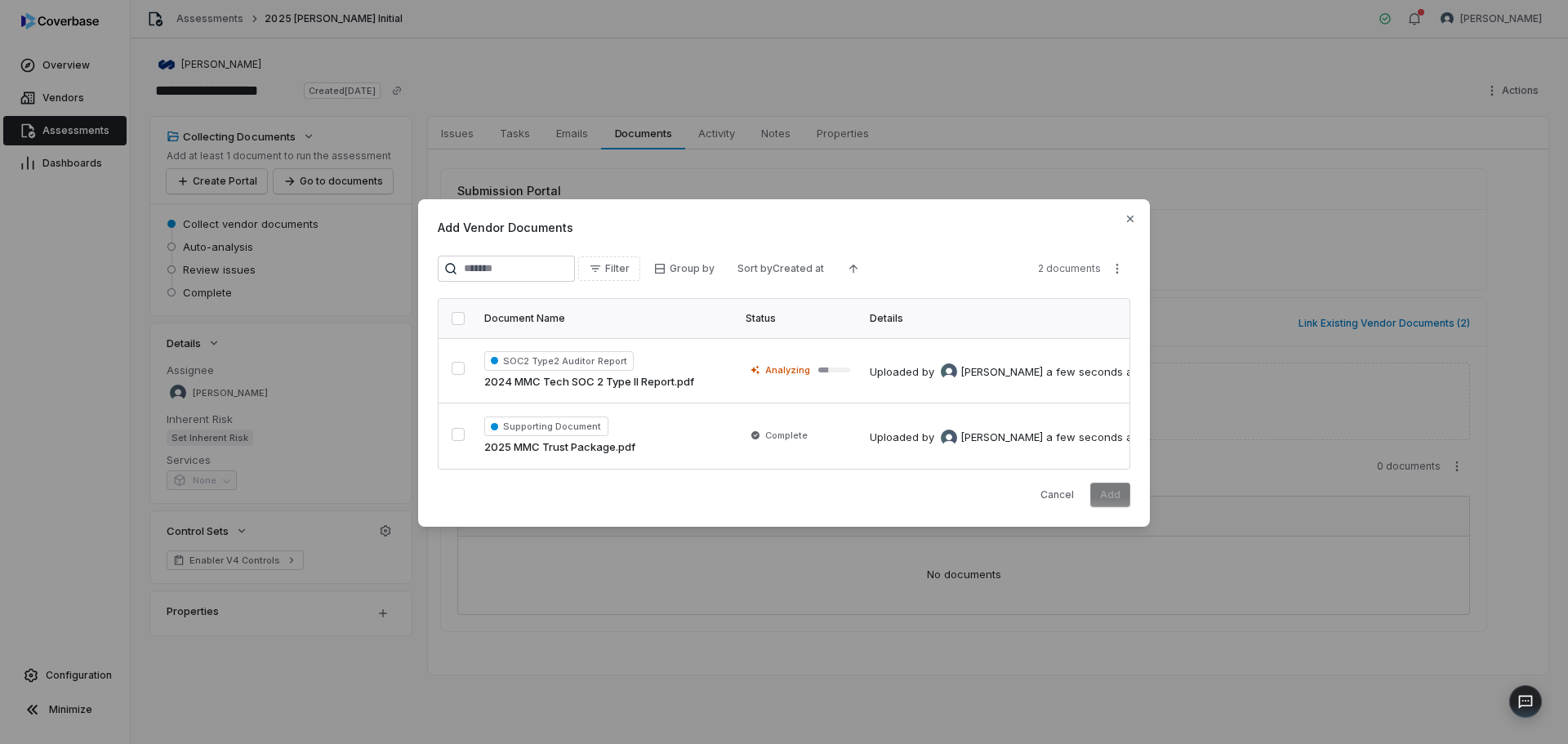
click at [455, 317] on button "button" at bounding box center [458, 319] width 13 height 13
click at [1113, 502] on button "Add" at bounding box center [1110, 495] width 40 height 25
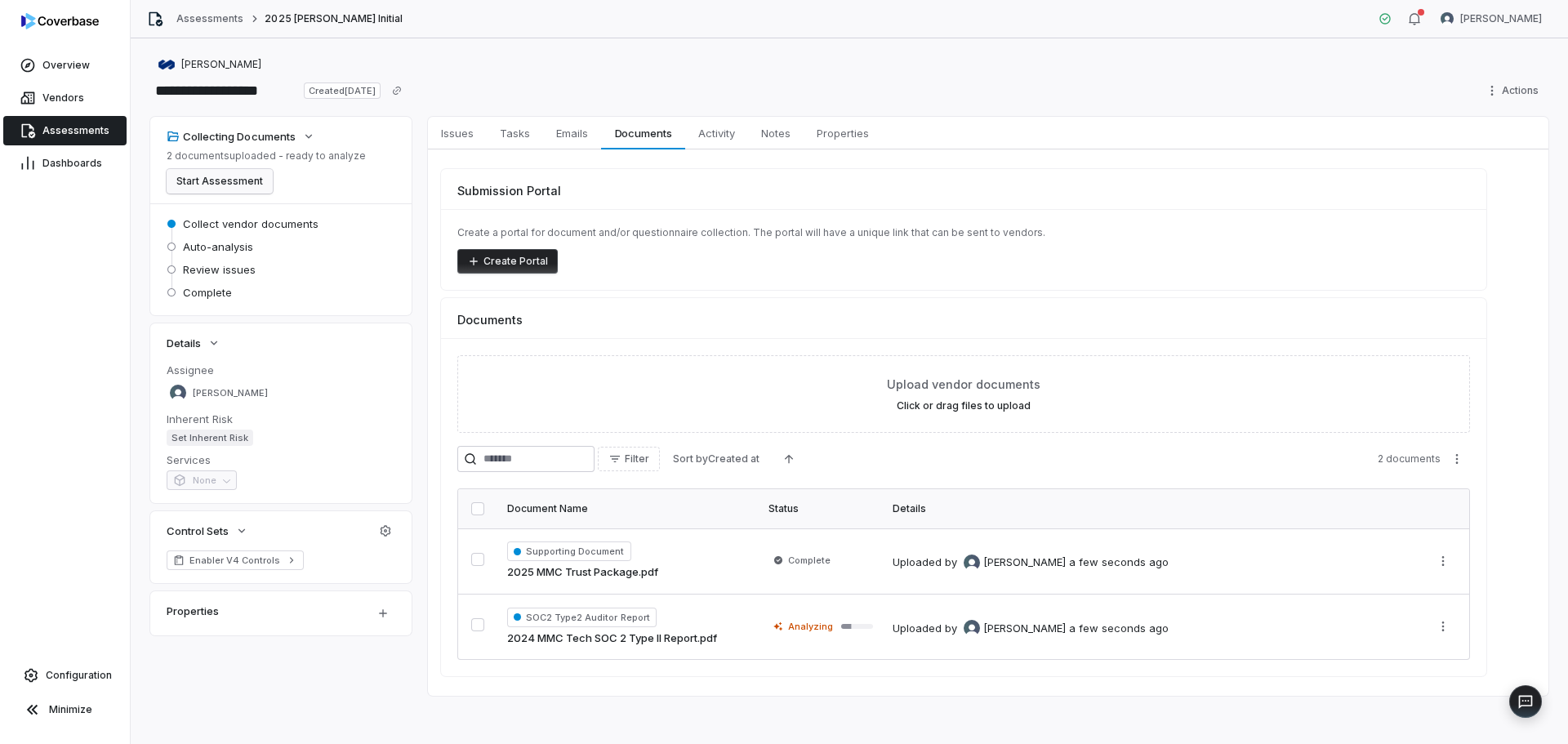
click at [220, 181] on button "Start Assessment" at bounding box center [220, 181] width 106 height 25
